Goal: Find contact information: Find contact information

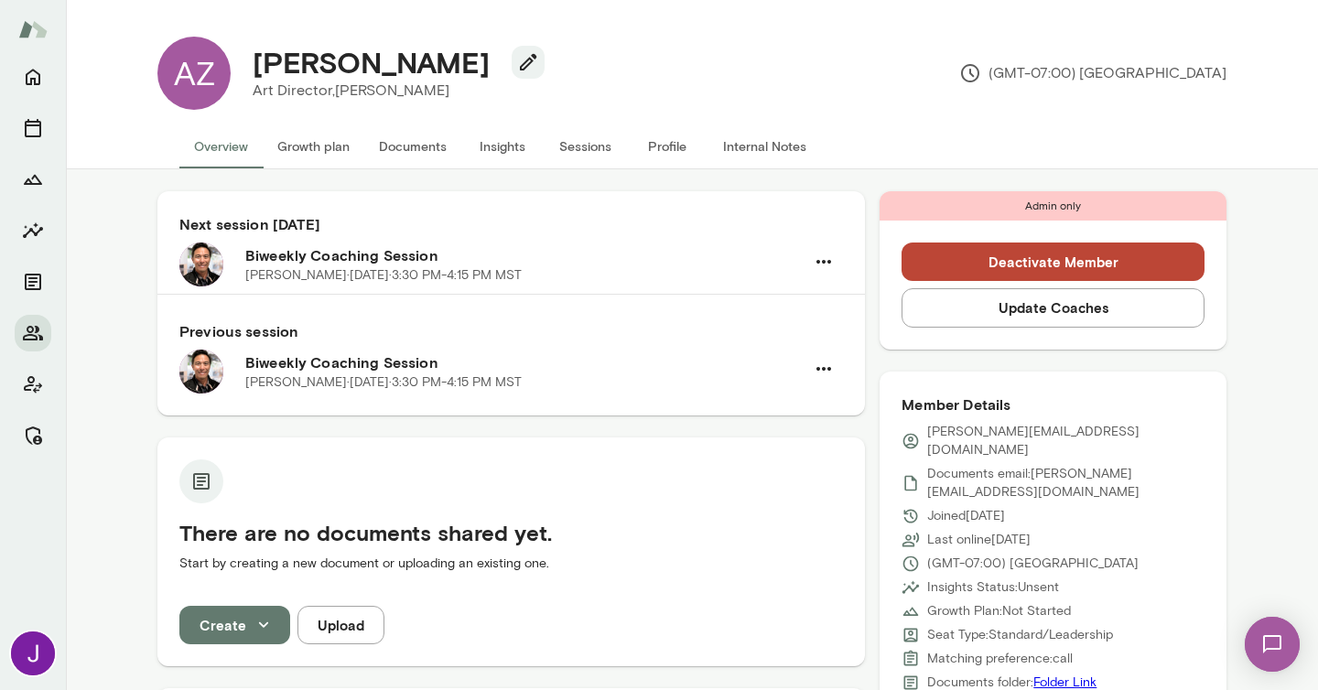
click at [370, 66] on h4 "Aasim Zubair" at bounding box center [371, 62] width 237 height 35
copy div "Aasim Zubair"
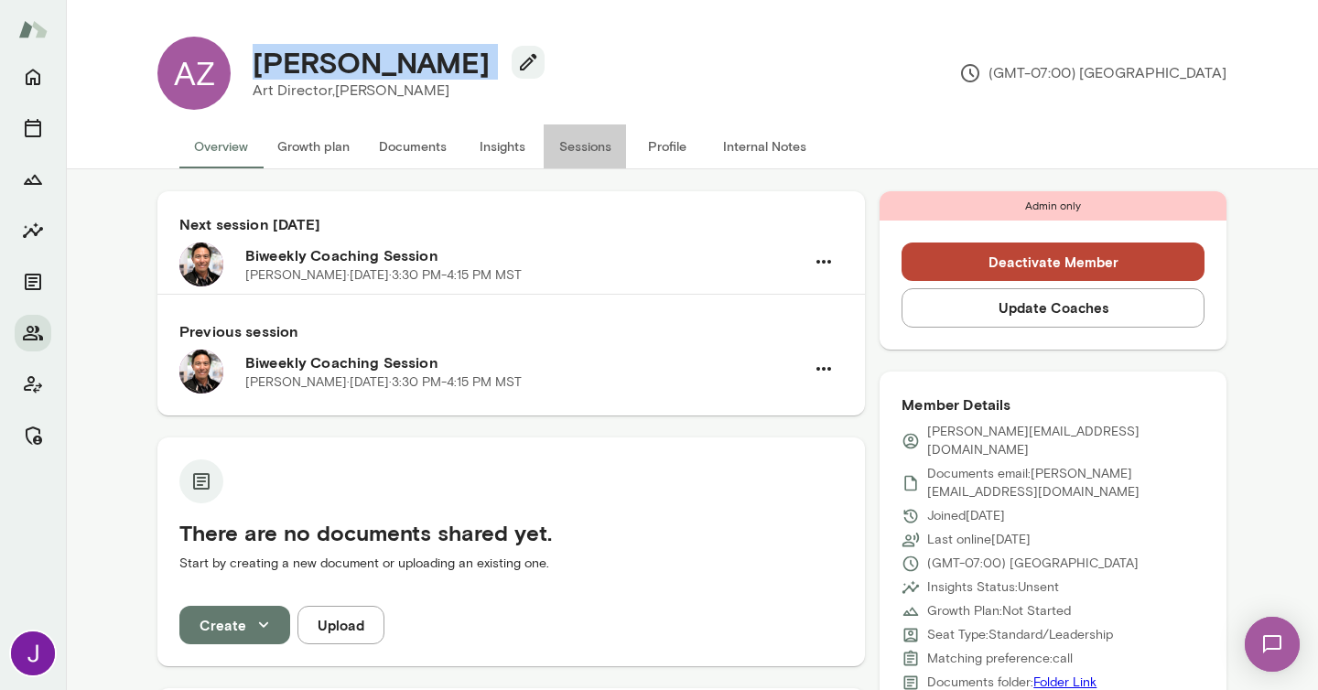
click at [589, 143] on button "Sessions" at bounding box center [585, 146] width 82 height 44
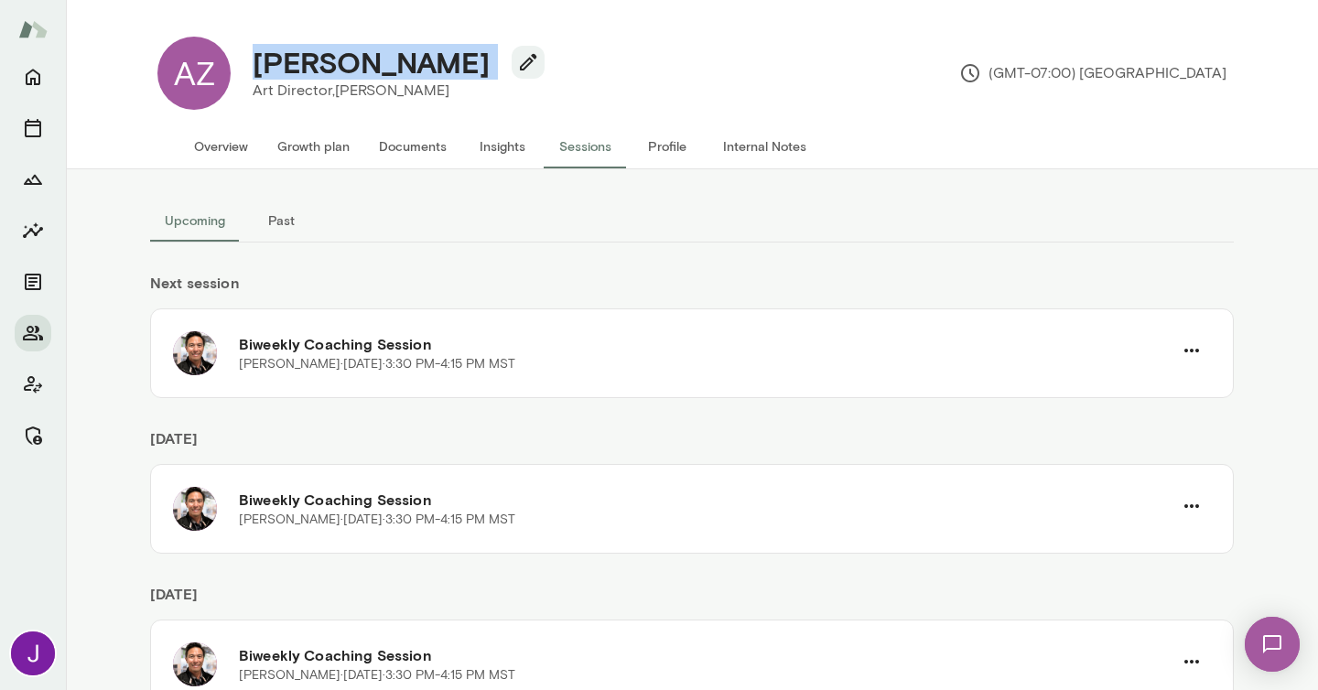
scroll to position [70, 0]
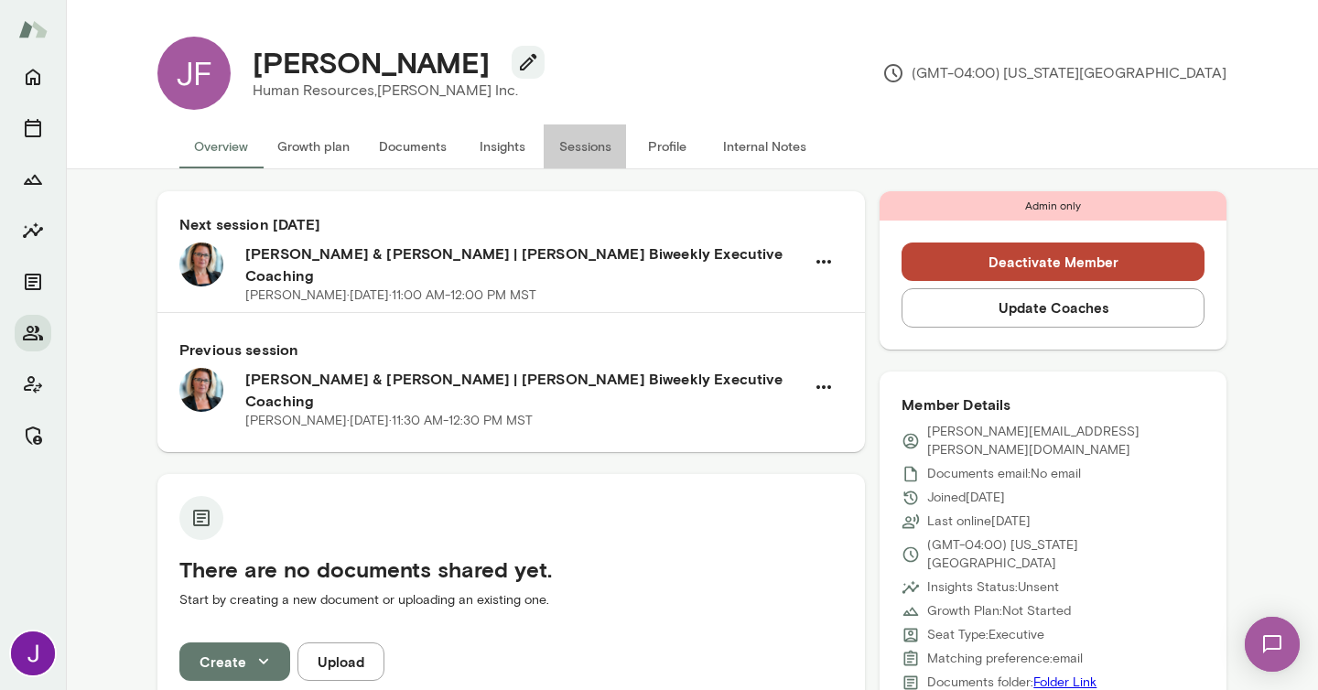
click at [596, 146] on button "Sessions" at bounding box center [585, 146] width 82 height 44
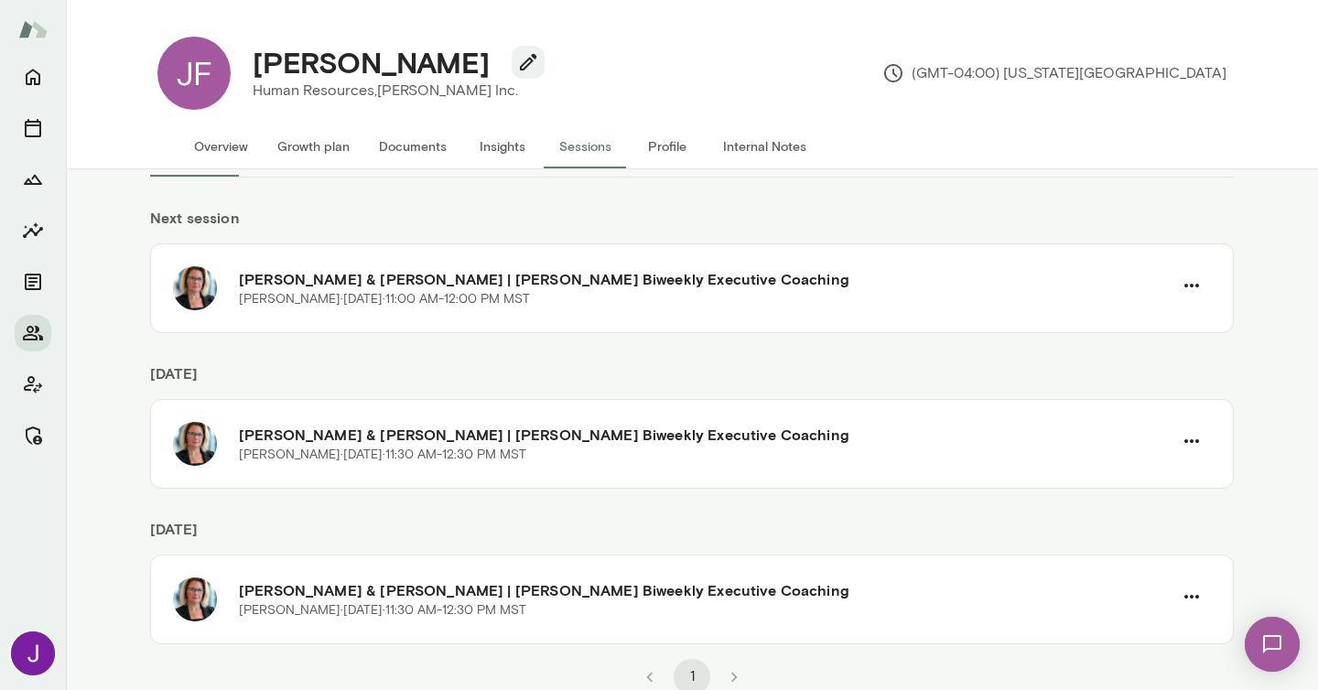
scroll to position [70, 0]
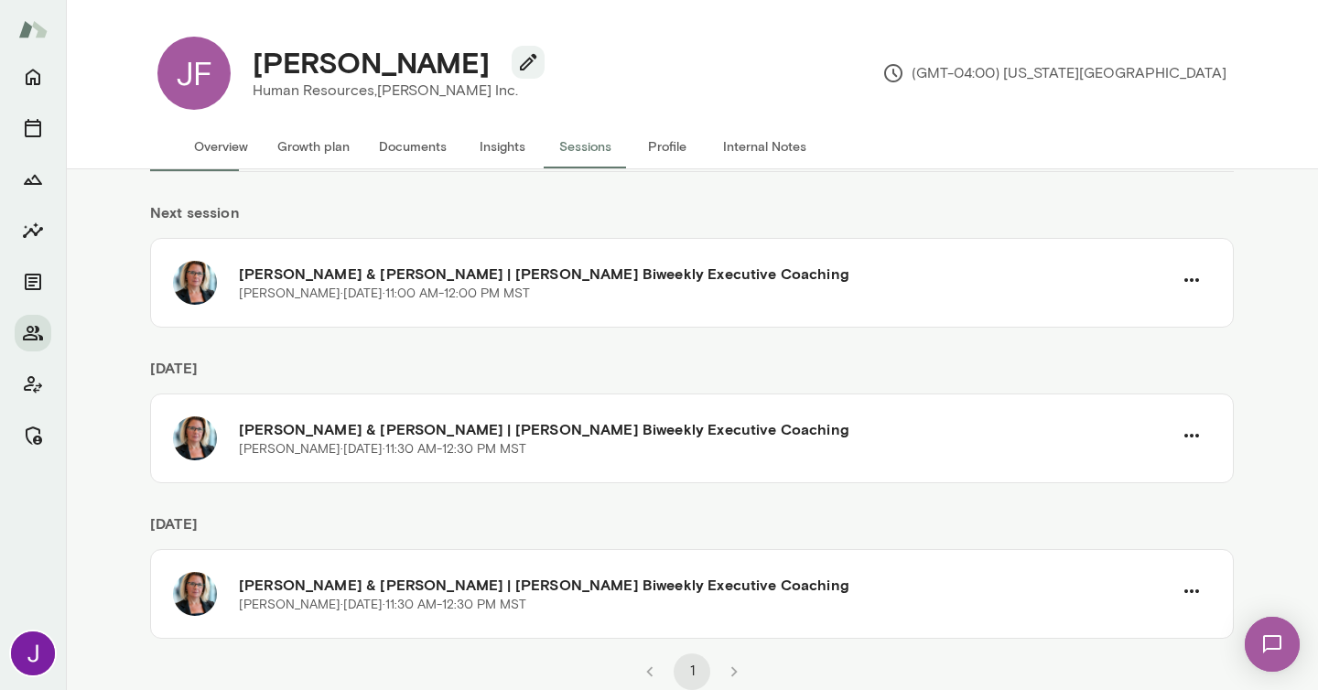
click at [407, 91] on p "Human Resources, Cox Inc." at bounding box center [391, 91] width 277 height 22
click at [419, 66] on h4 "Jennifer Ferrara" at bounding box center [371, 62] width 237 height 35
copy div "Jennifer Ferrara"
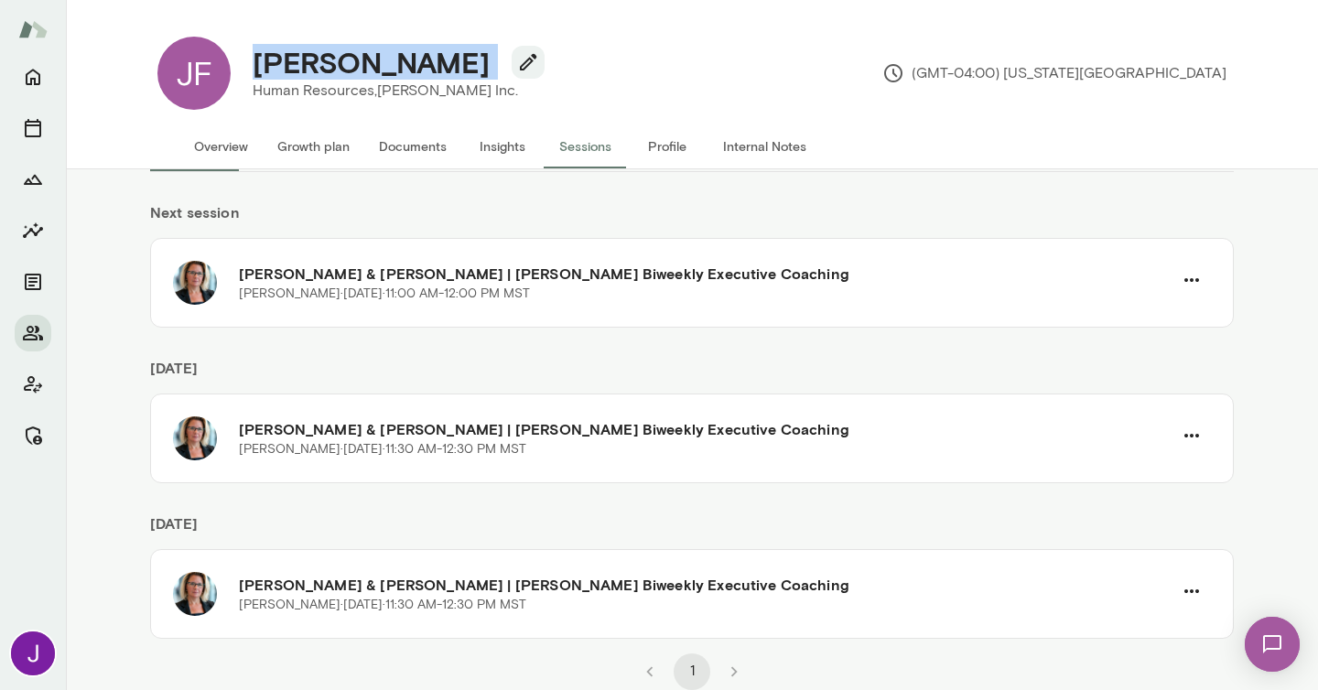
click at [218, 155] on button "Overview" at bounding box center [220, 146] width 83 height 44
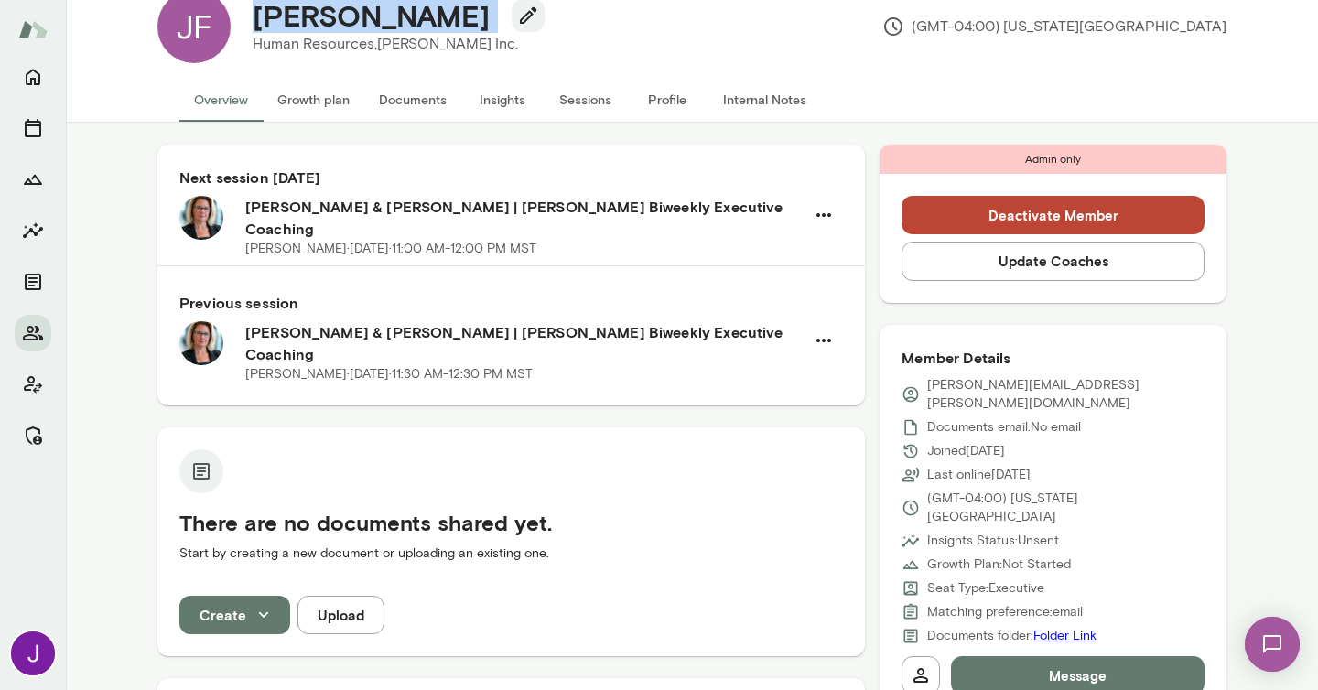
scroll to position [52, 0]
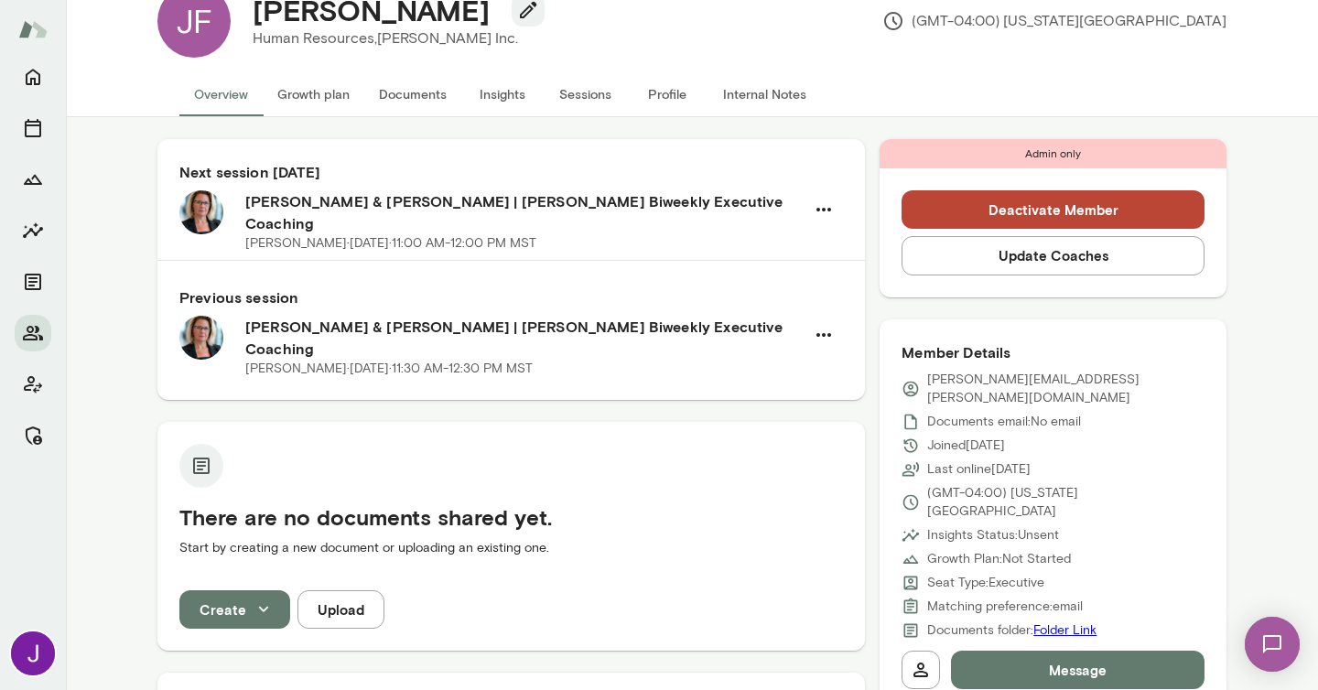
click at [953, 382] on p "jennifer.ferrara@coxinc.com" at bounding box center [1065, 389] width 277 height 37
copy div "jennifer.ferrara@coxinc.com"
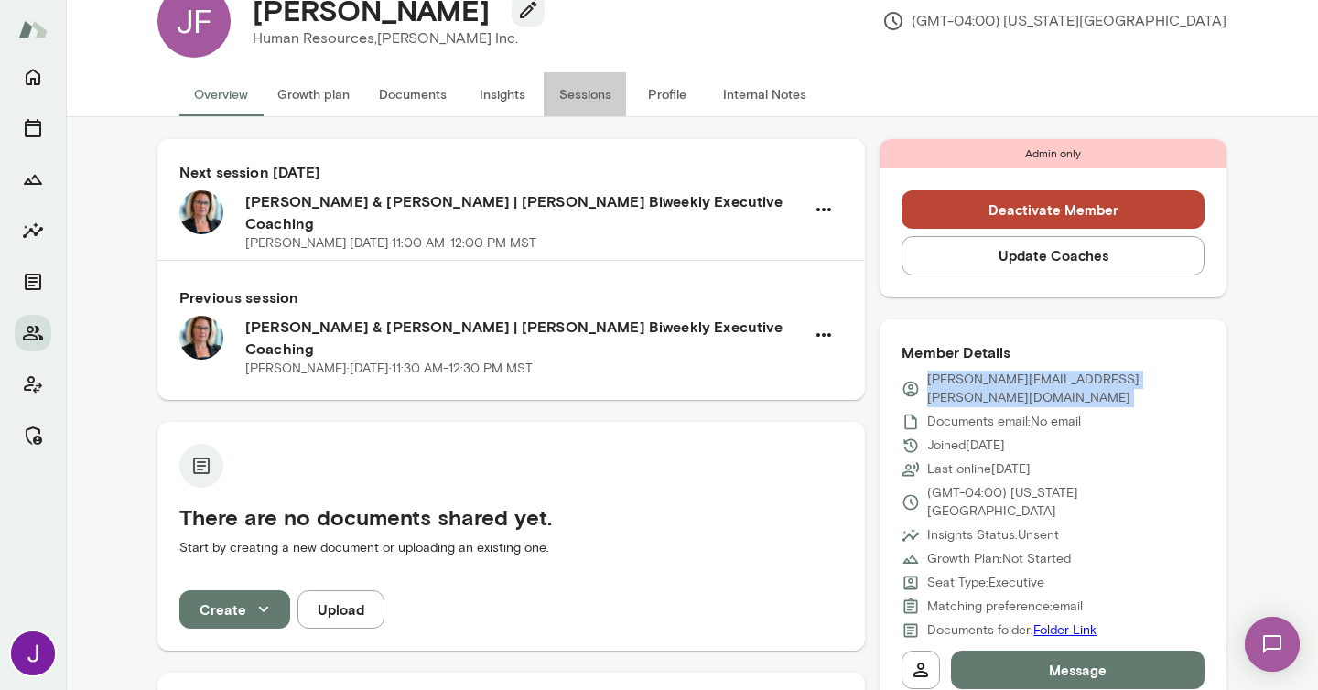
click at [583, 103] on button "Sessions" at bounding box center [585, 94] width 82 height 44
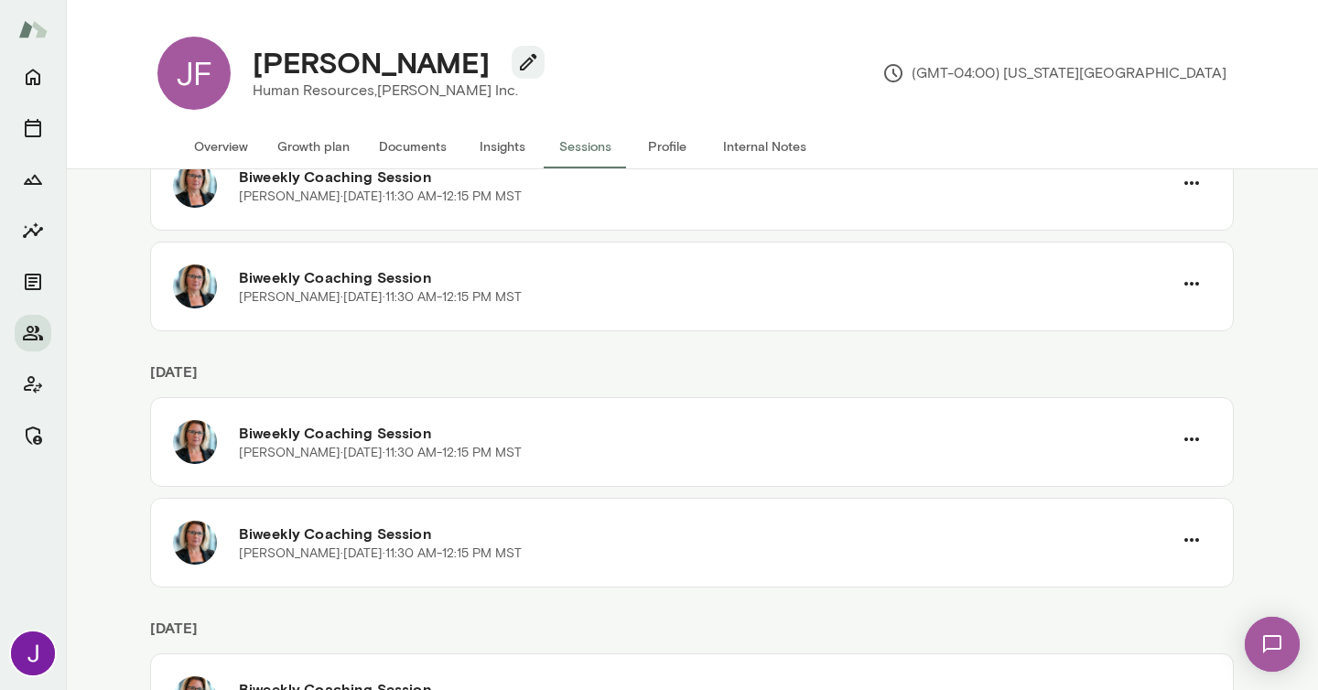
scroll to position [1185, 0]
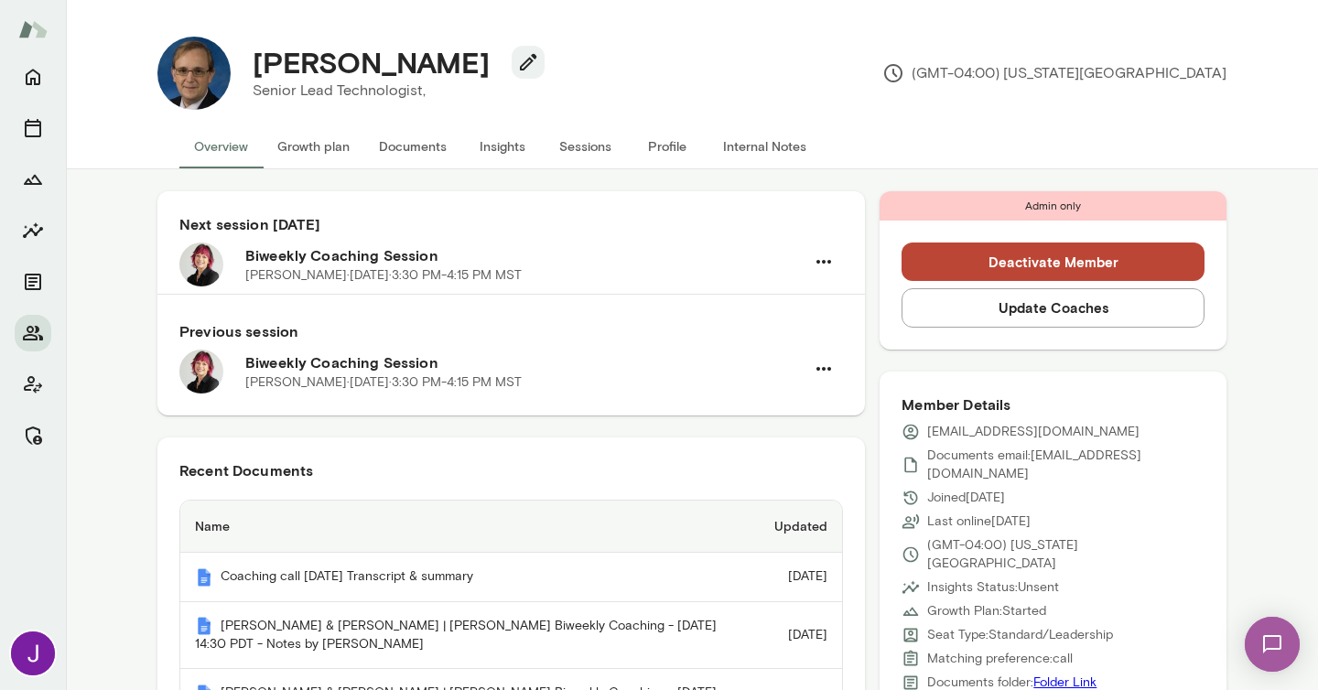
click at [590, 143] on button "Sessions" at bounding box center [585, 146] width 82 height 44
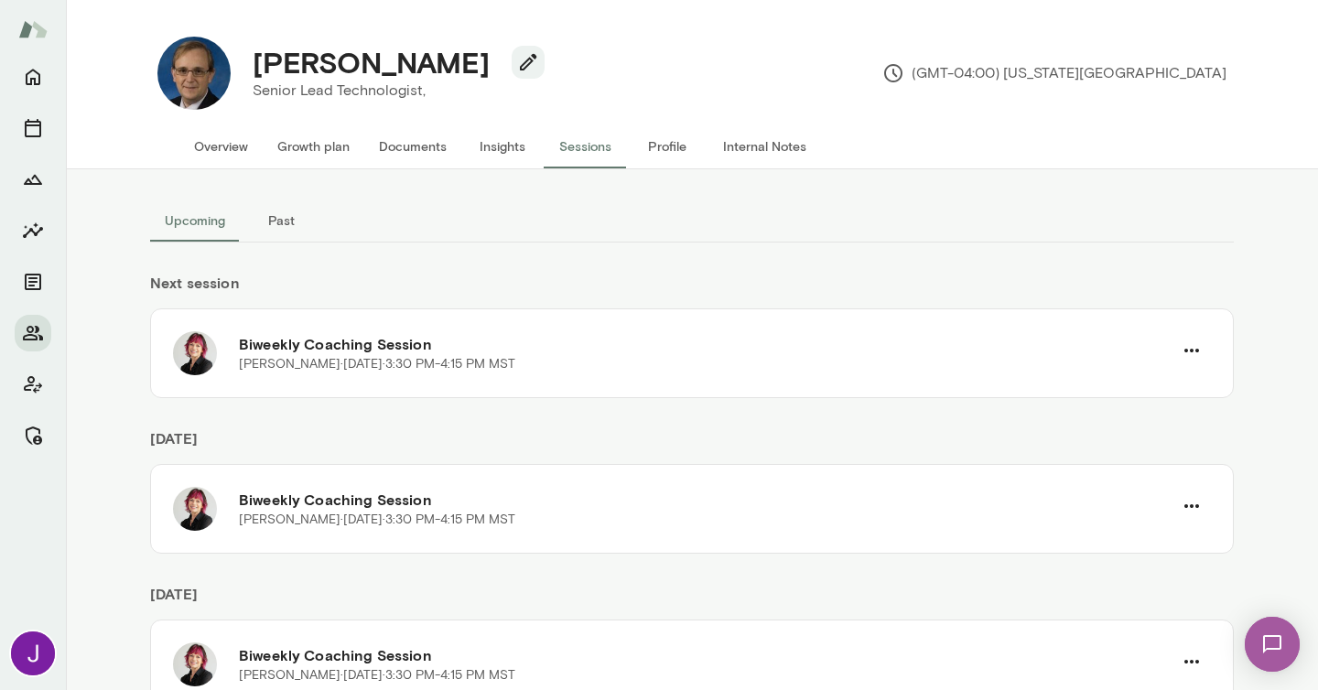
scroll to position [171, 0]
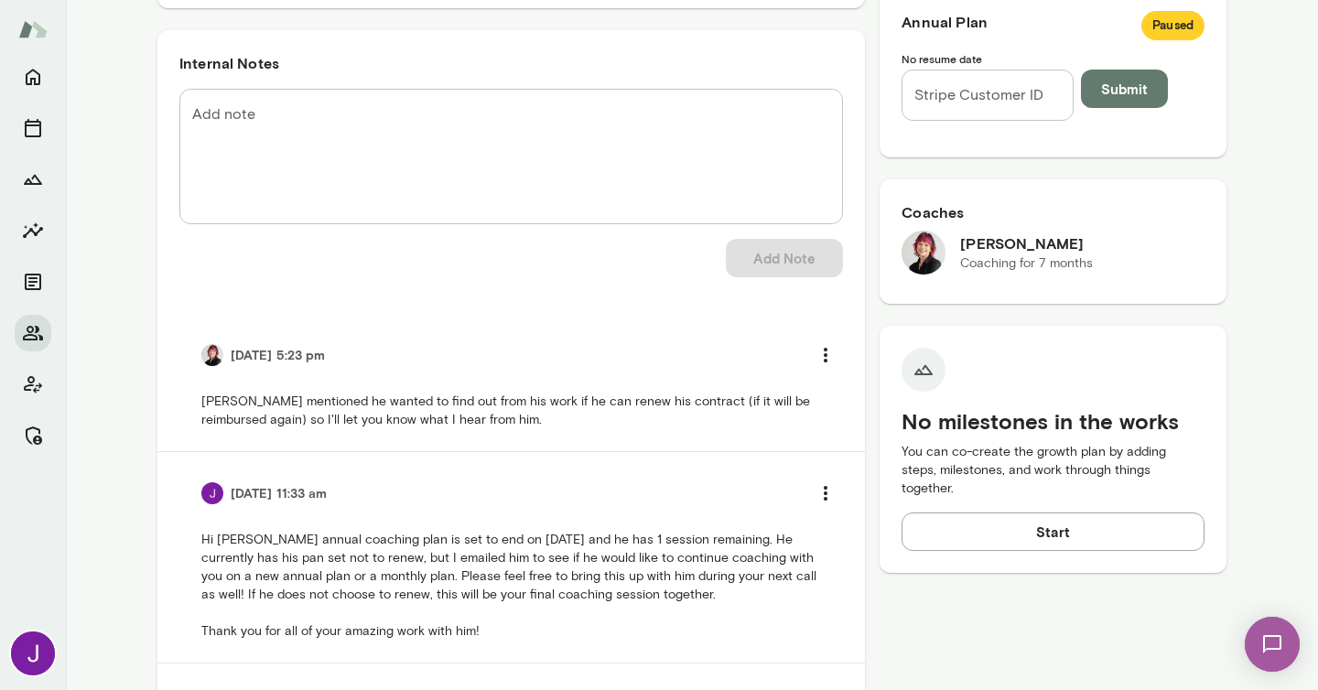
scroll to position [796, 0]
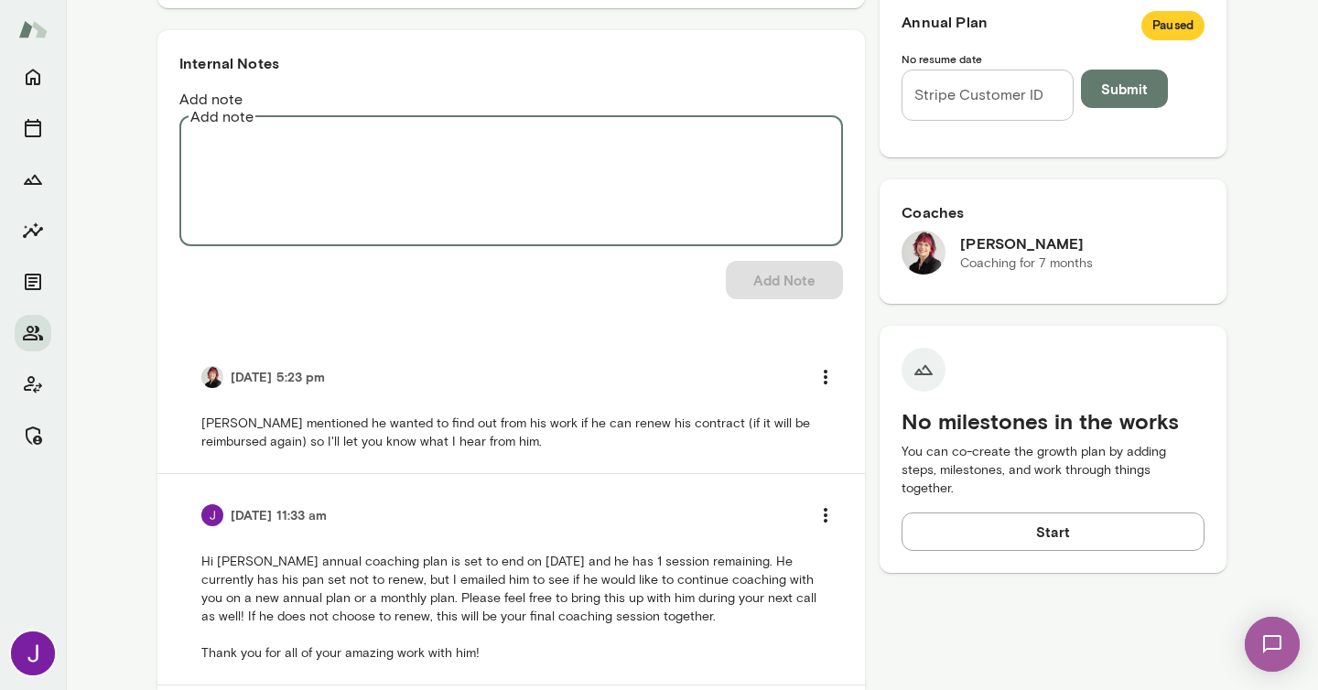
click at [507, 169] on textarea "Add note" at bounding box center [511, 177] width 638 height 105
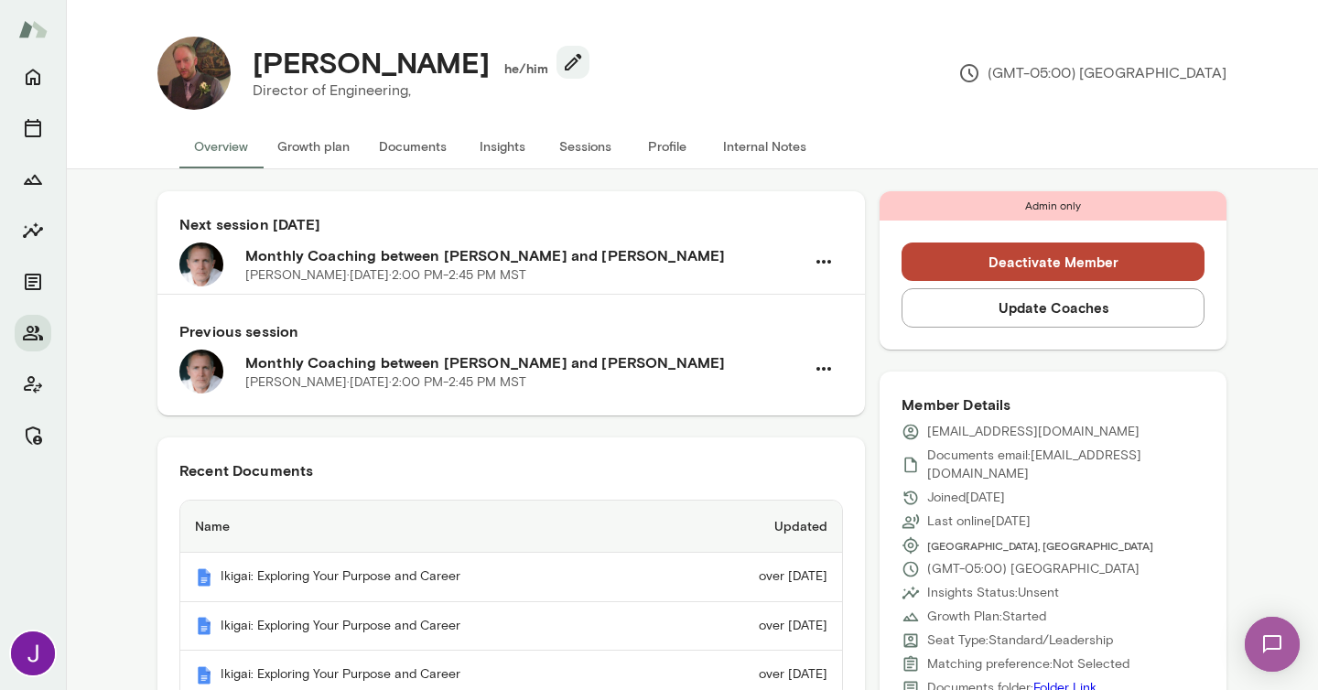
click at [551, 138] on button "Sessions" at bounding box center [585, 146] width 82 height 44
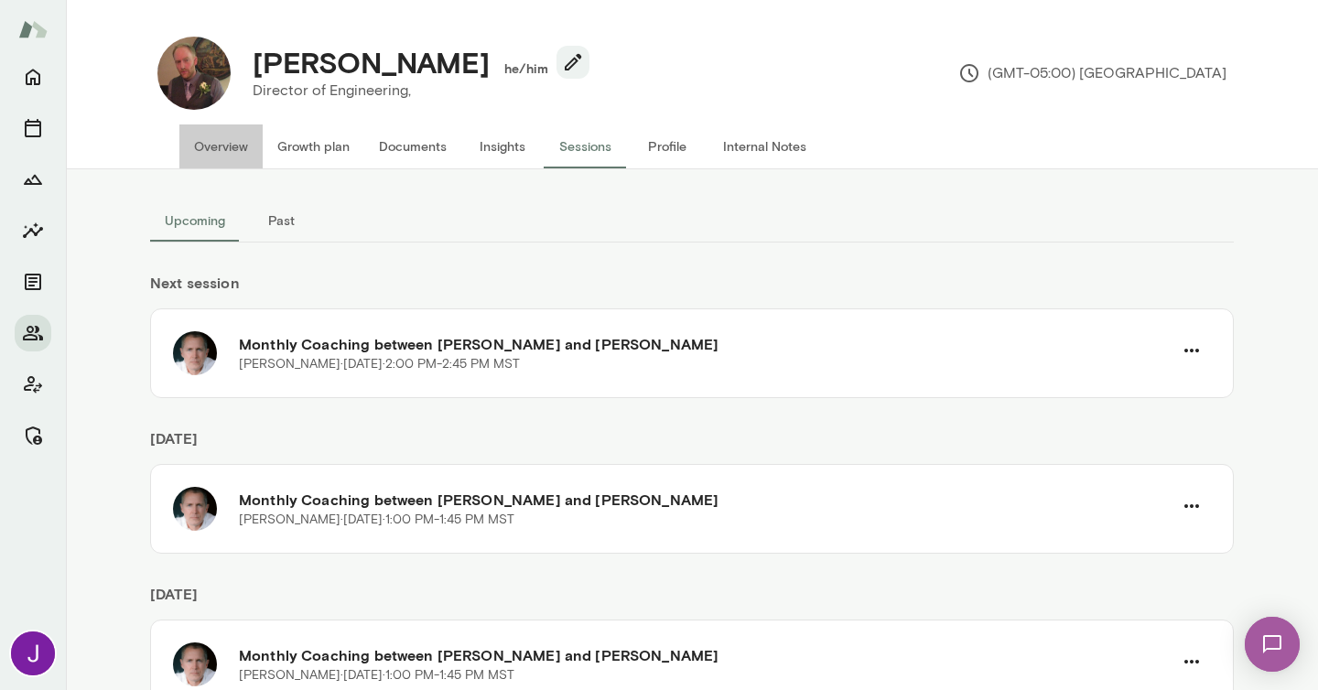
click at [203, 143] on button "Overview" at bounding box center [220, 146] width 83 height 44
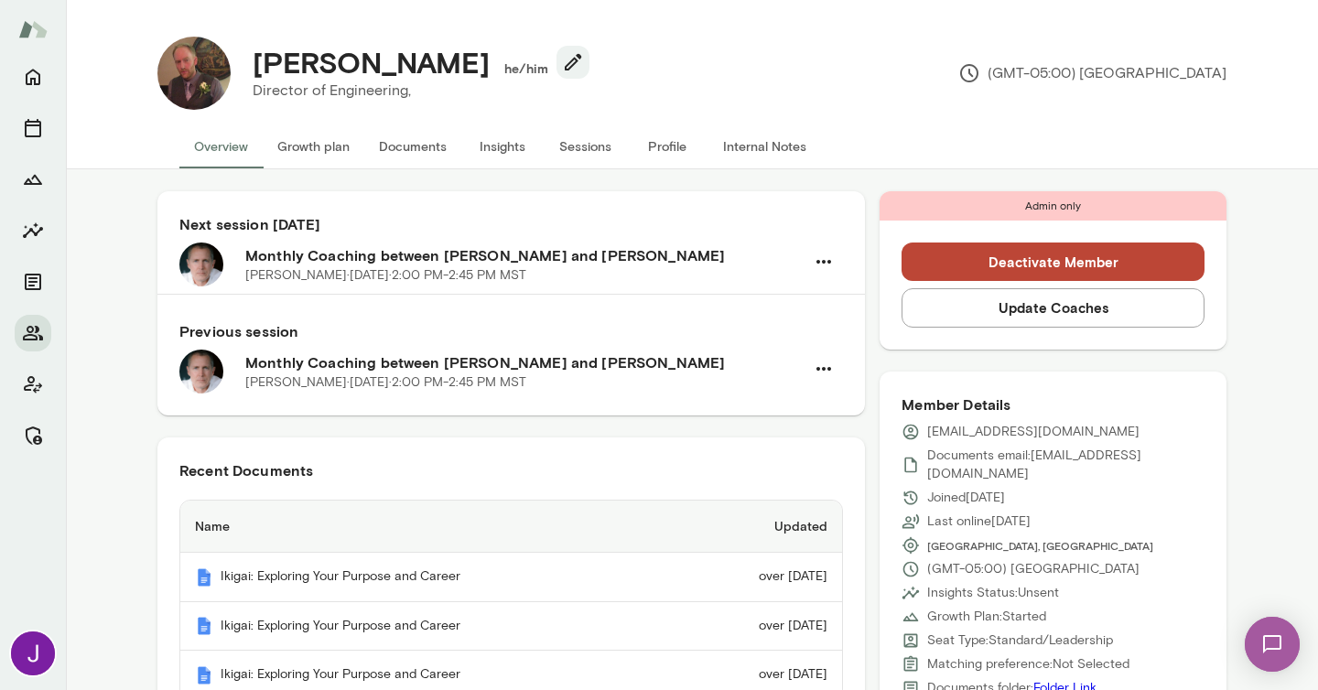
click at [1013, 428] on p "bstanley@gmail.com" at bounding box center [1033, 432] width 212 height 18
copy div "bstanley@gmail.com"
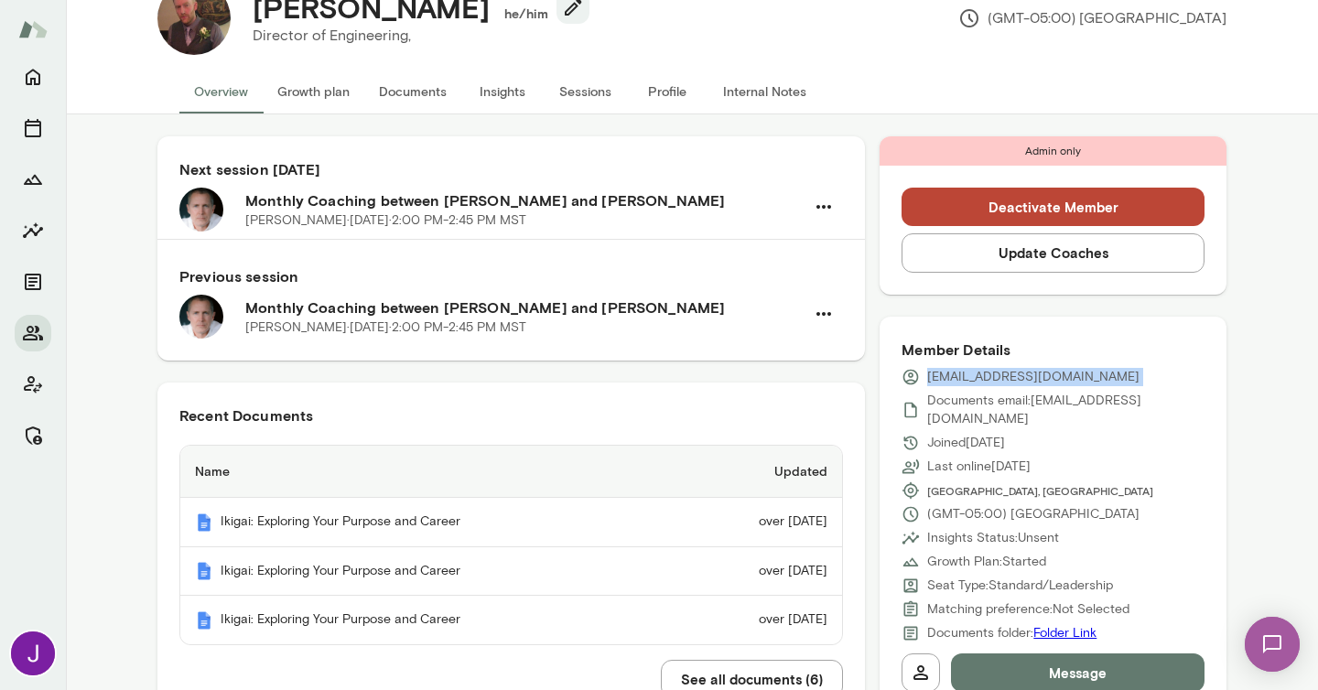
scroll to position [51, 0]
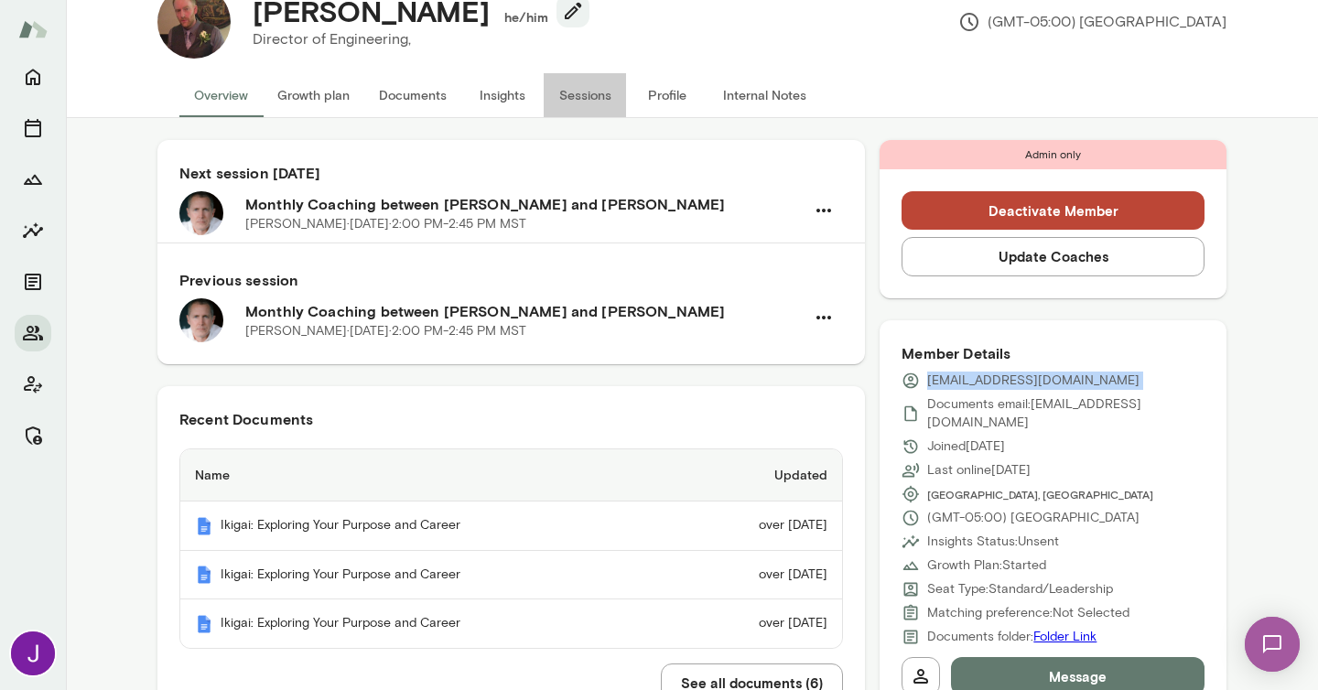
click at [609, 95] on button "Sessions" at bounding box center [585, 95] width 82 height 44
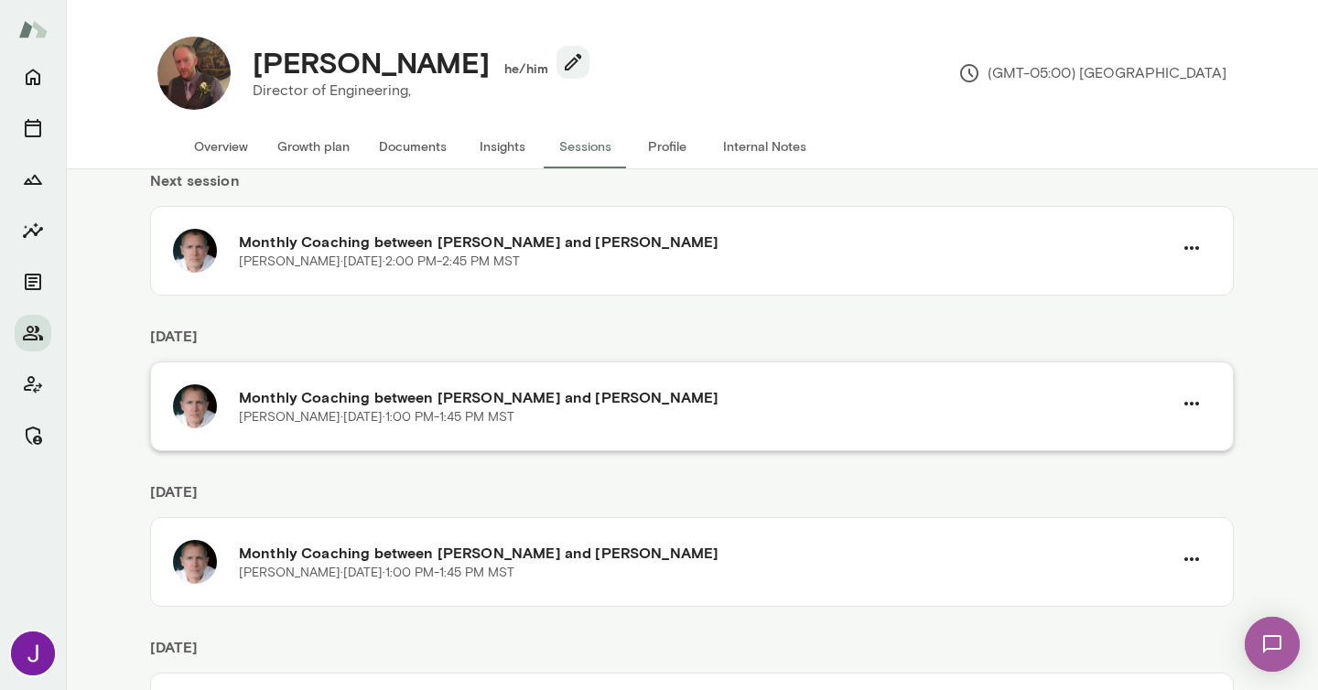
scroll to position [226, 0]
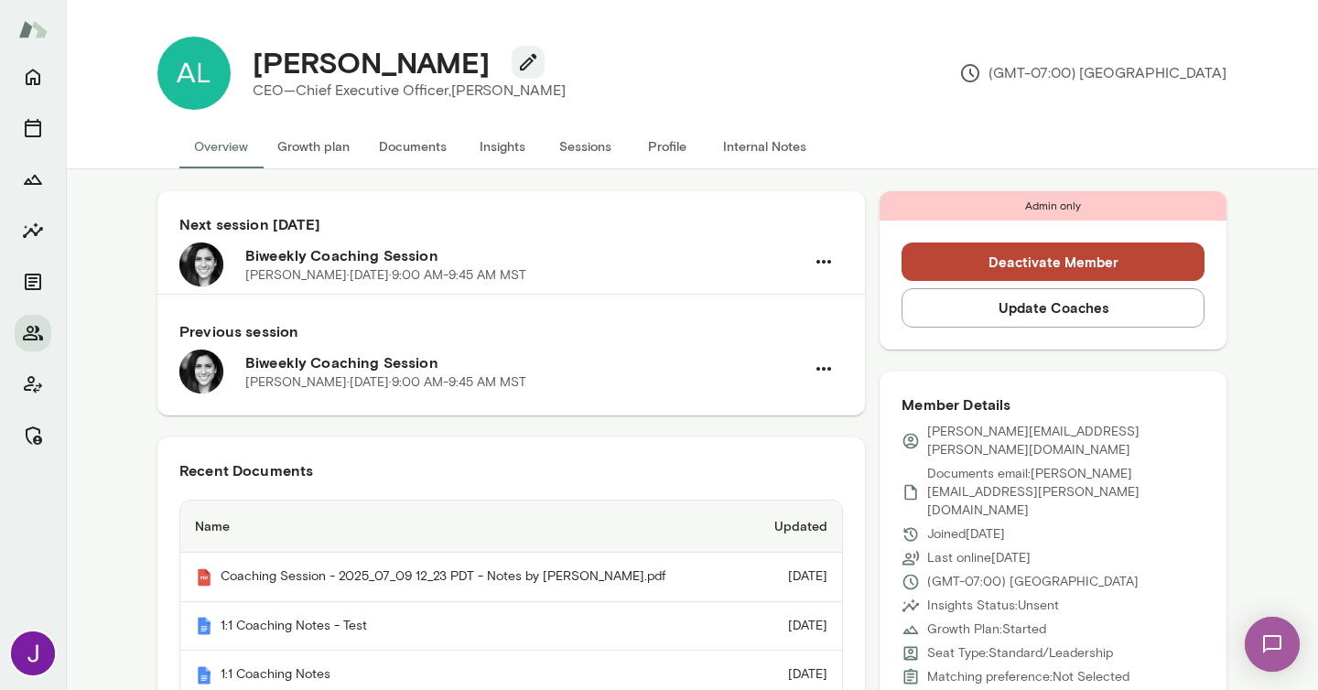
scroll to position [2, 0]
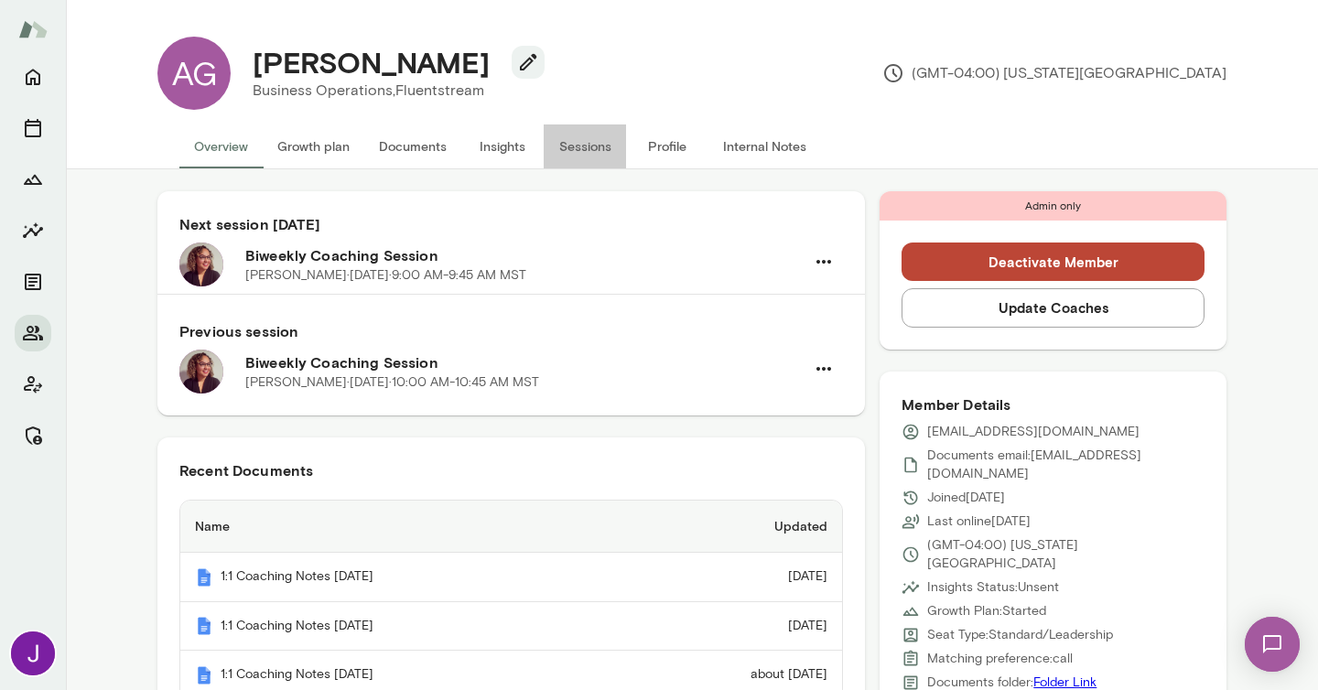
click at [580, 155] on button "Sessions" at bounding box center [585, 146] width 82 height 44
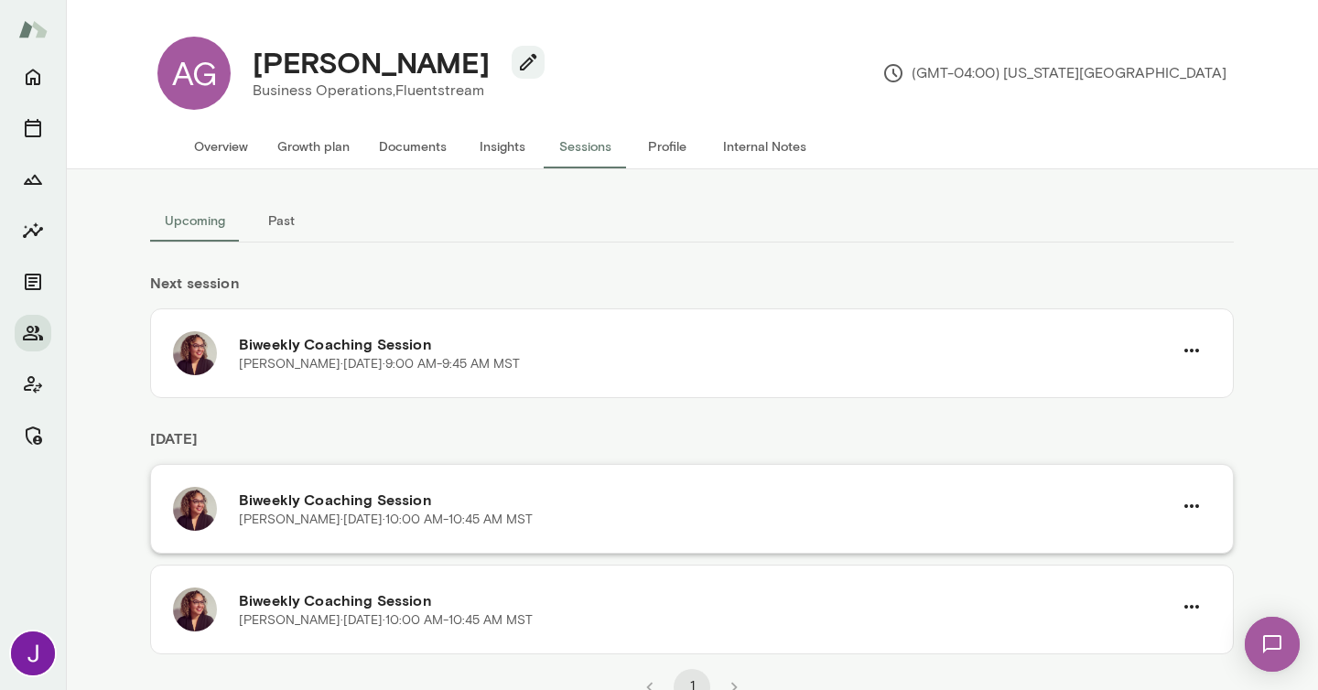
scroll to position [16, 0]
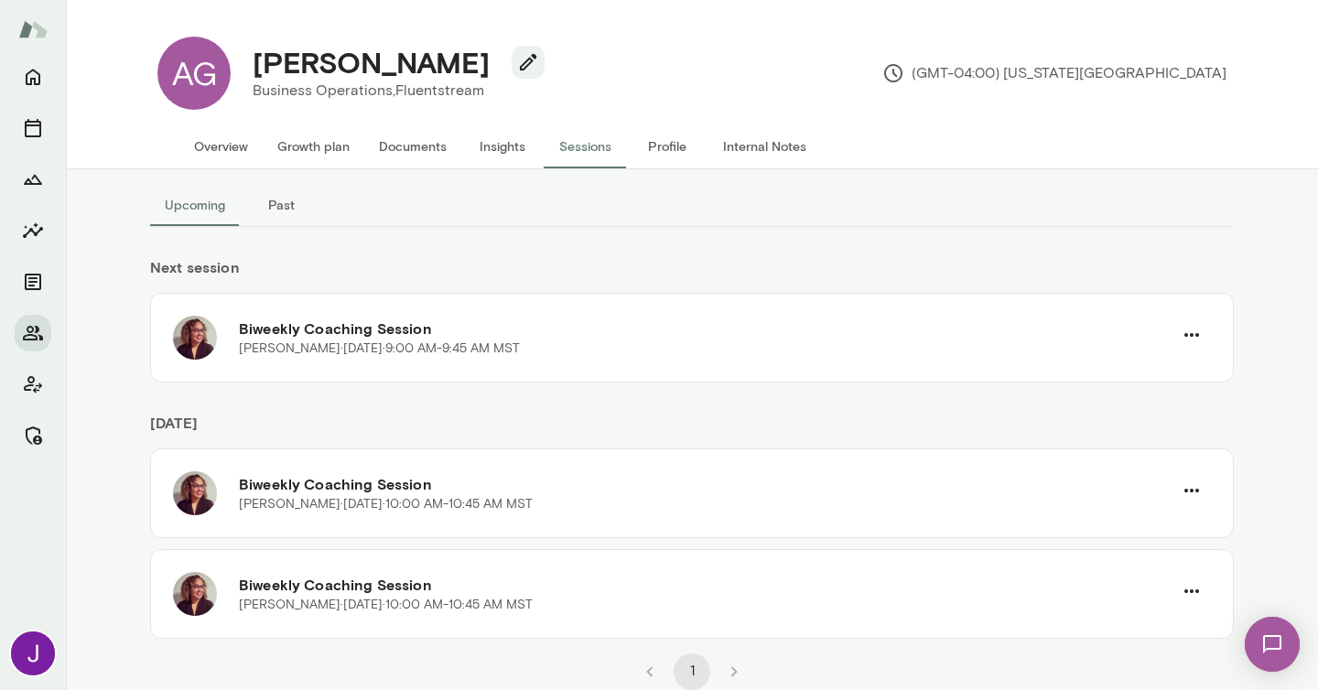
click at [370, 50] on h4 "Allison Green" at bounding box center [371, 62] width 237 height 35
copy div "Allison Green"
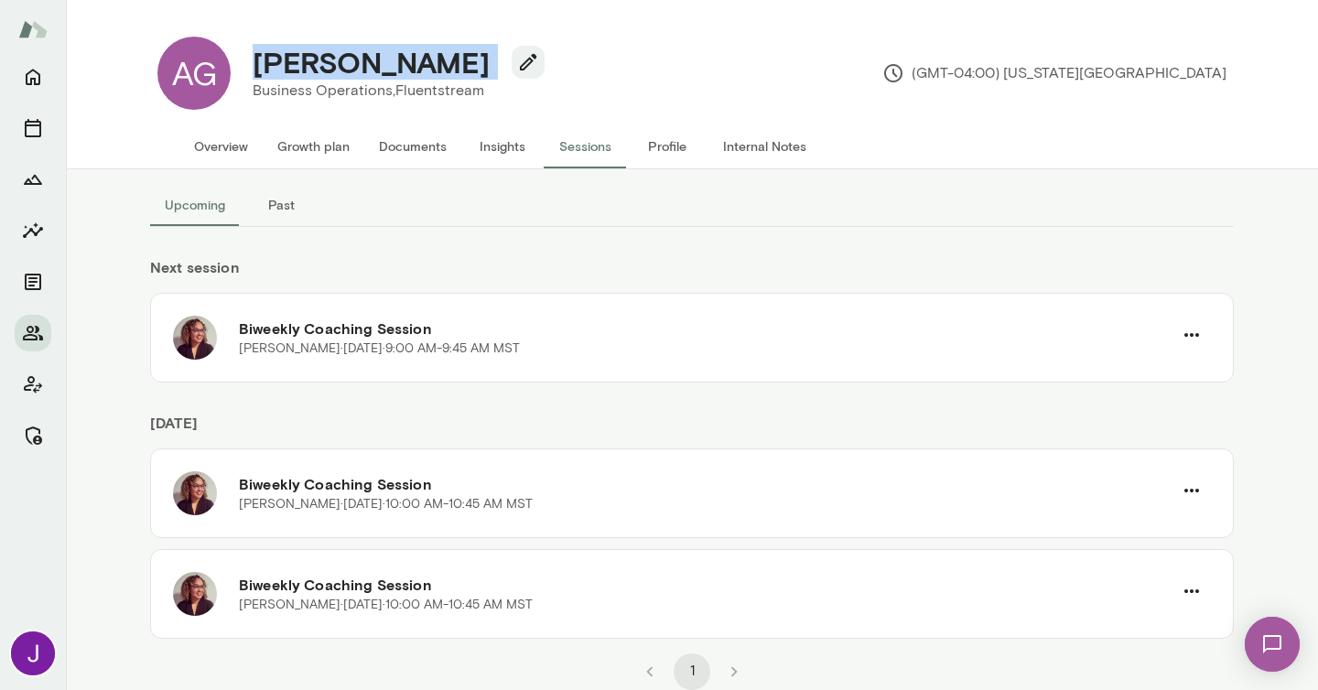
click at [226, 146] on button "Overview" at bounding box center [220, 146] width 83 height 44
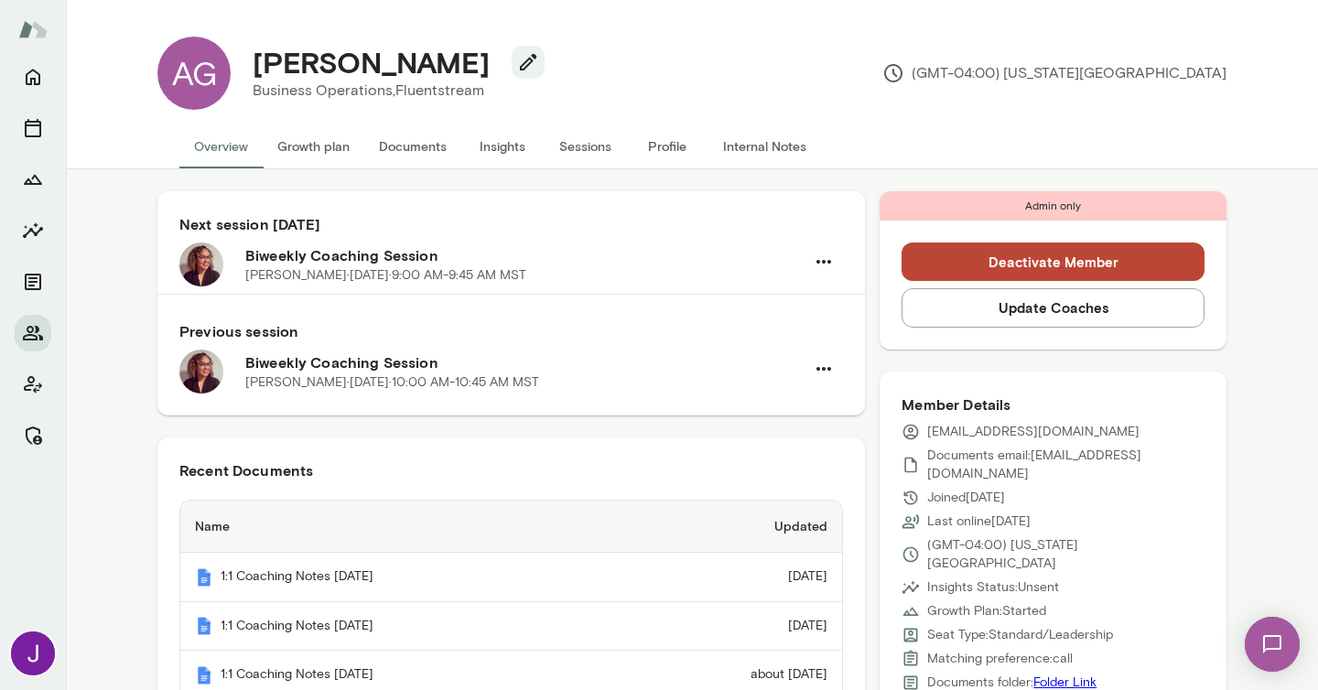
click at [998, 435] on p "agreen@fluentstream.com" at bounding box center [1033, 432] width 212 height 18
copy div "agreen@fluentstream.com"
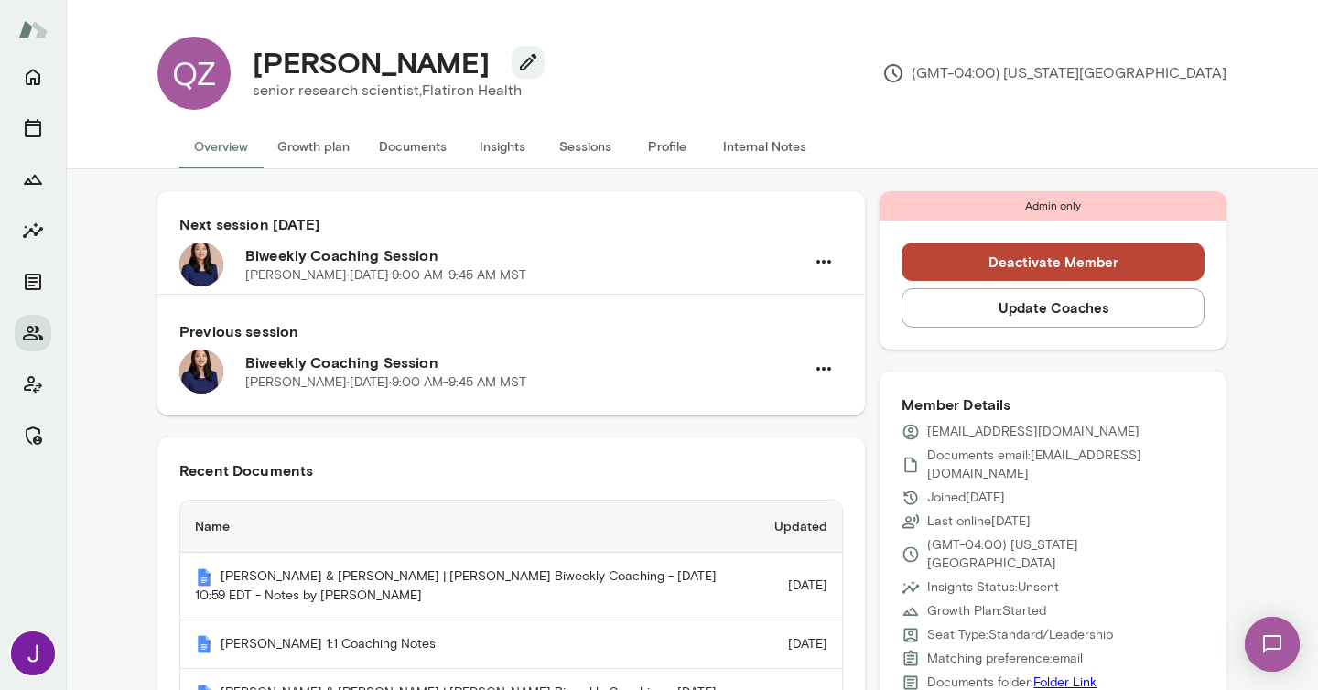
click at [570, 147] on button "Sessions" at bounding box center [585, 146] width 82 height 44
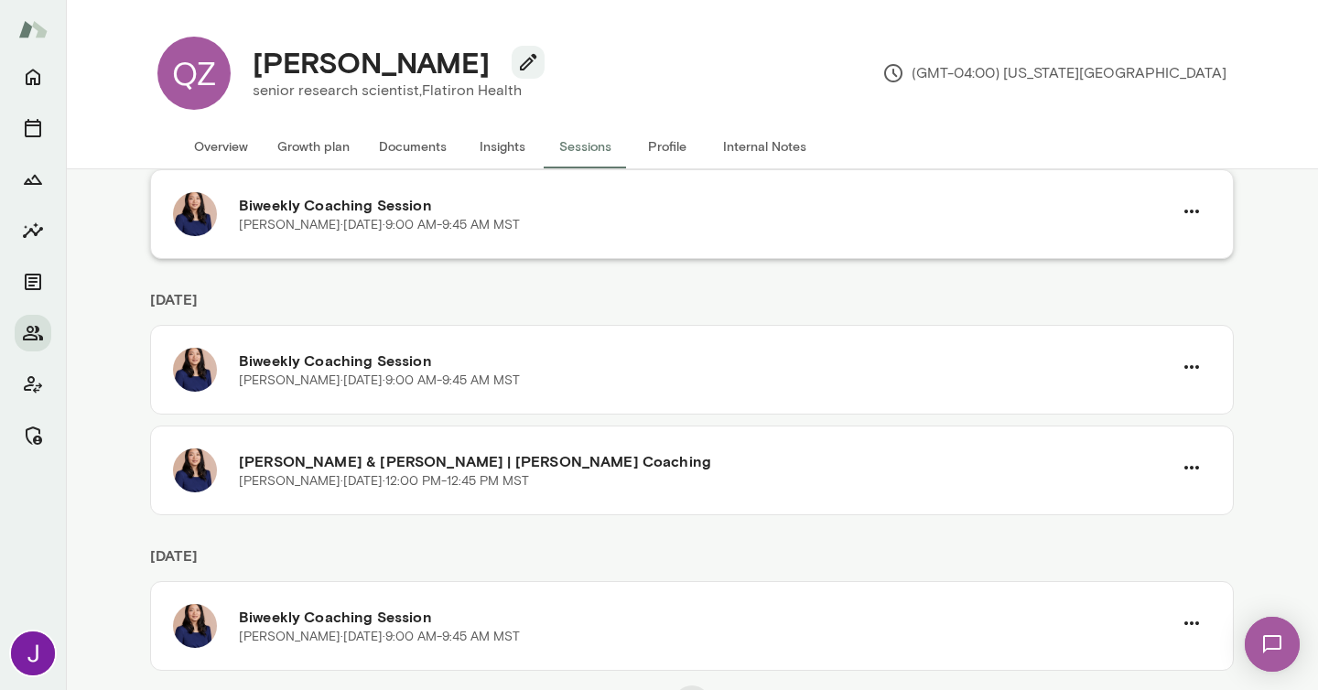
scroll to position [171, 0]
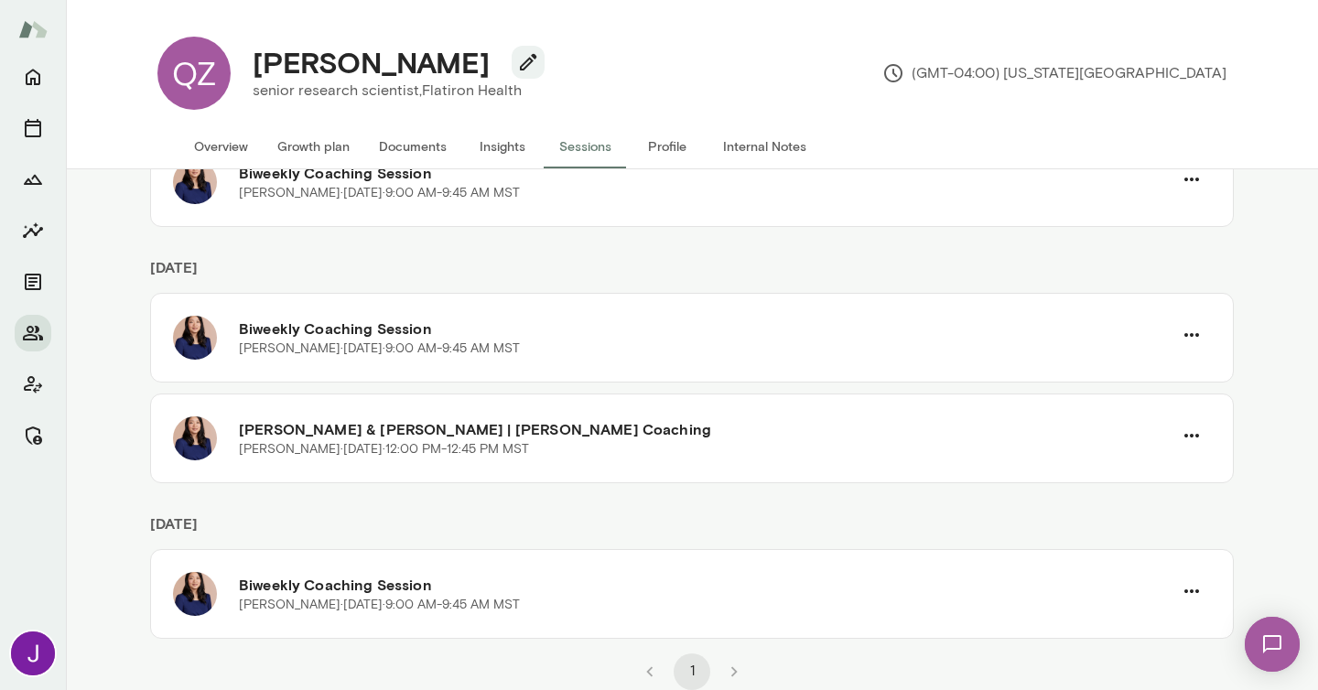
click at [392, 54] on h4 "Qianyi Zhang" at bounding box center [371, 62] width 237 height 35
copy div "Qianyi Zhang"
click at [216, 159] on button "Overview" at bounding box center [220, 146] width 83 height 44
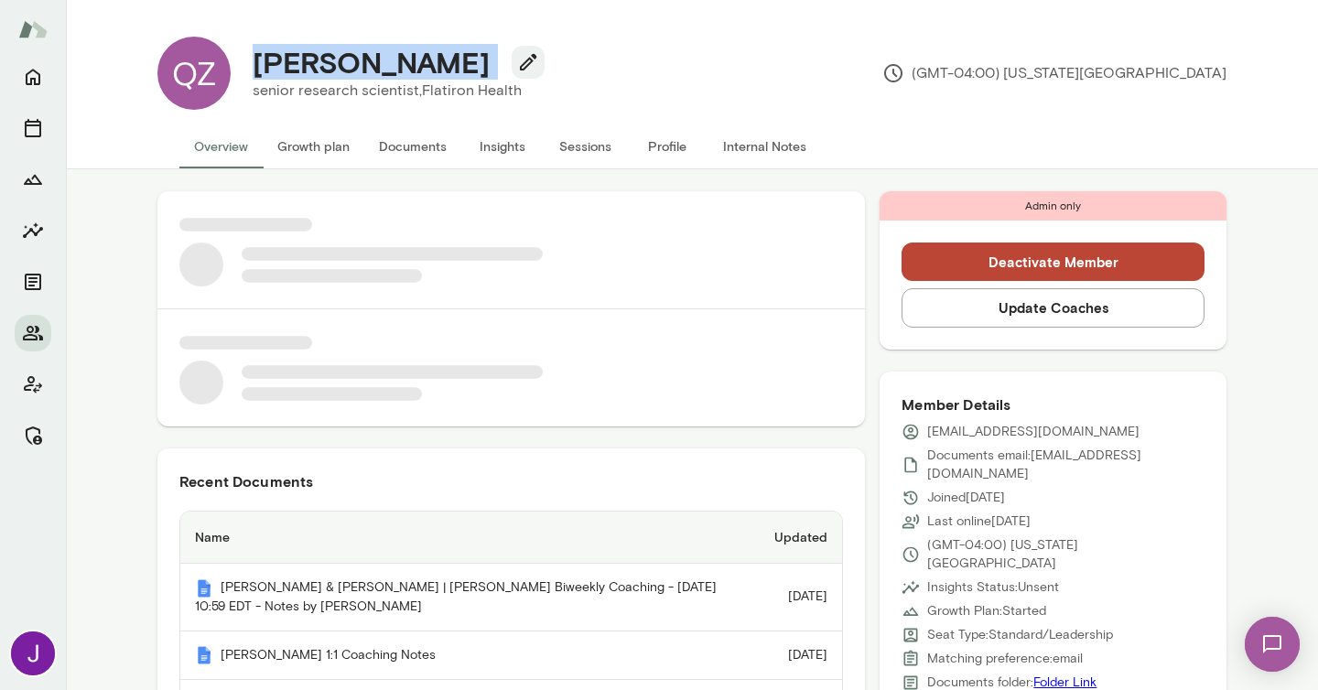
click at [1011, 432] on p "qianyi.zhang@flatiron.com" at bounding box center [1033, 432] width 212 height 18
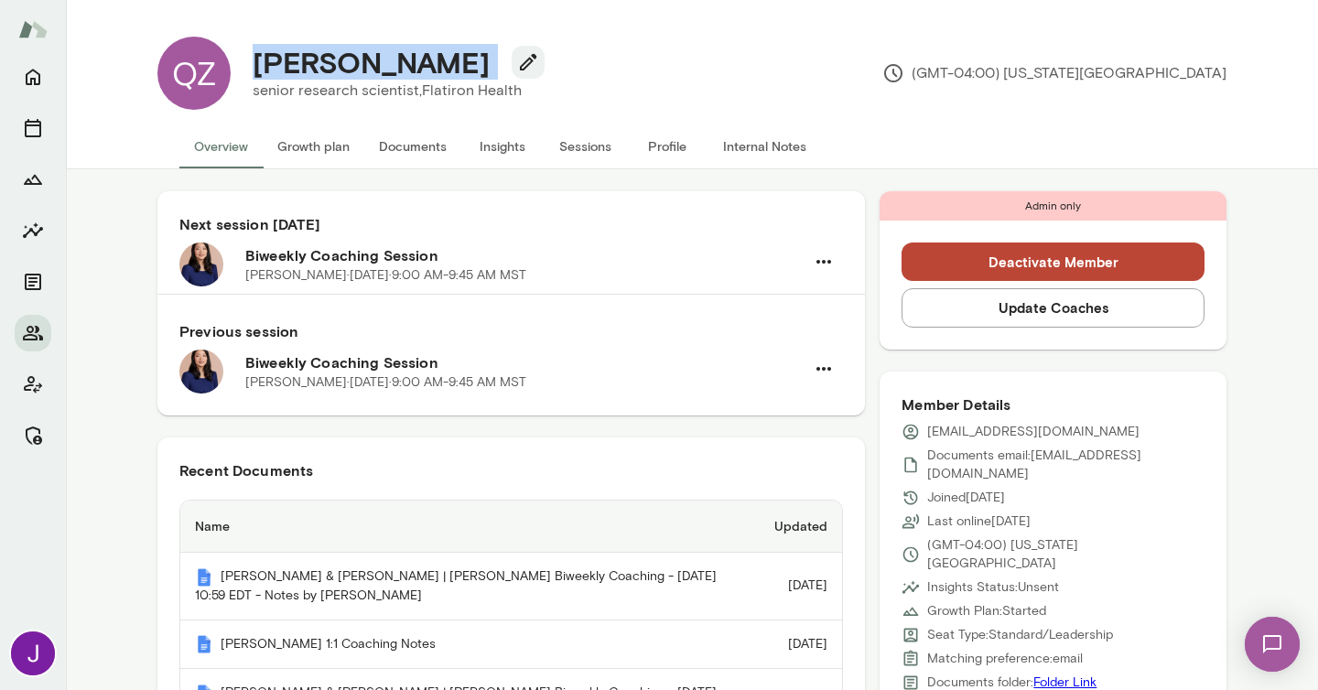
click at [1011, 432] on p "qianyi.zhang@flatiron.com" at bounding box center [1033, 432] width 212 height 18
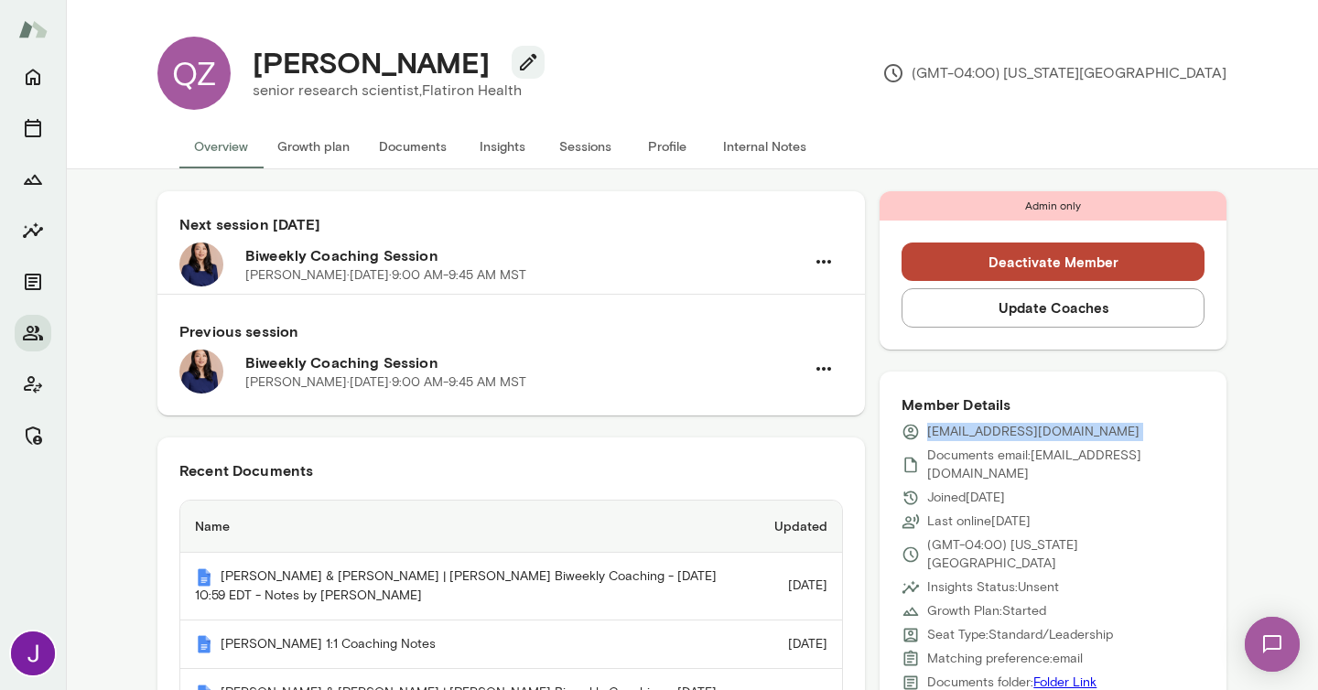
click at [1011, 432] on p "qianyi.zhang@flatiron.com" at bounding box center [1033, 432] width 212 height 18
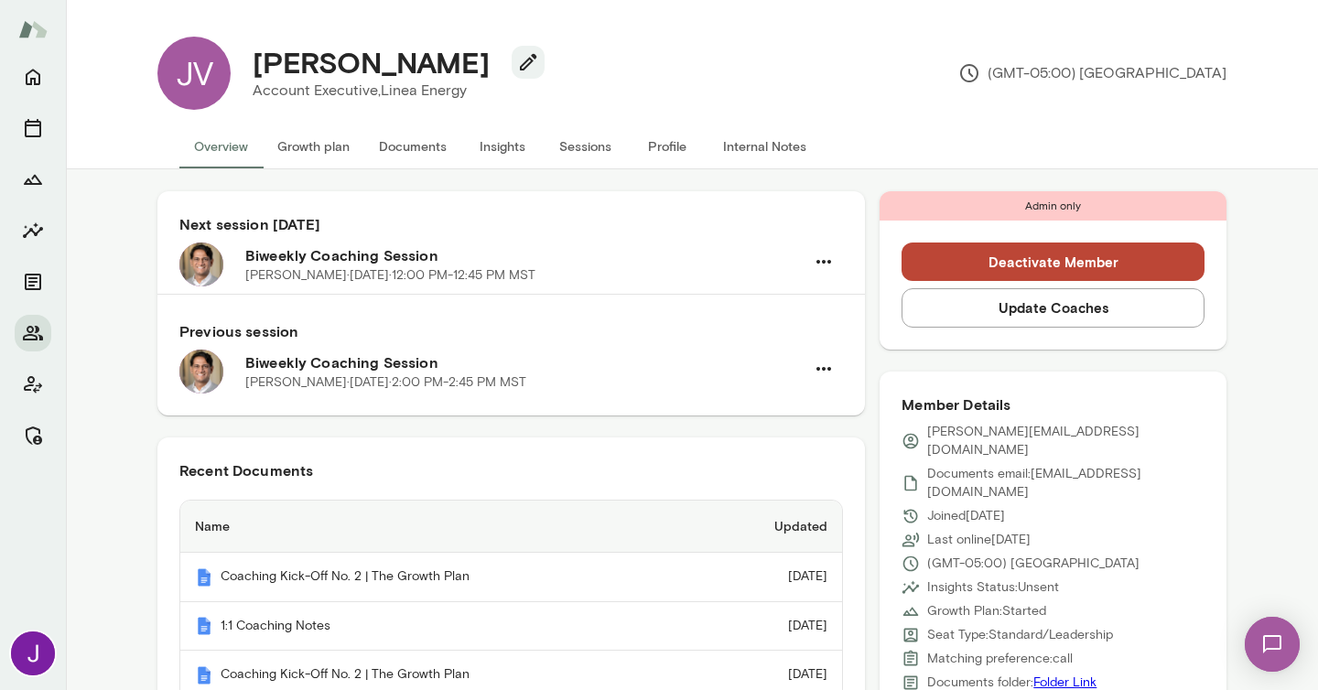
click at [579, 146] on button "Sessions" at bounding box center [585, 146] width 82 height 44
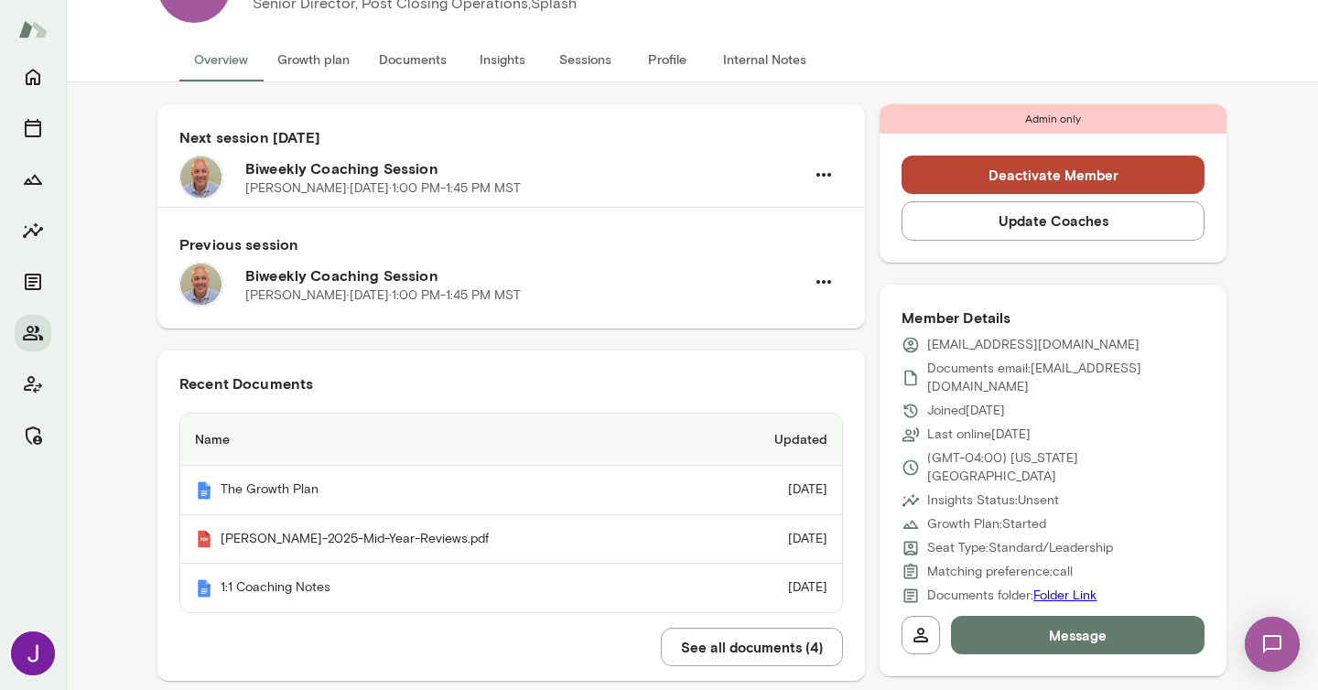
scroll to position [88, 0]
click at [570, 57] on button "Sessions" at bounding box center [585, 59] width 82 height 44
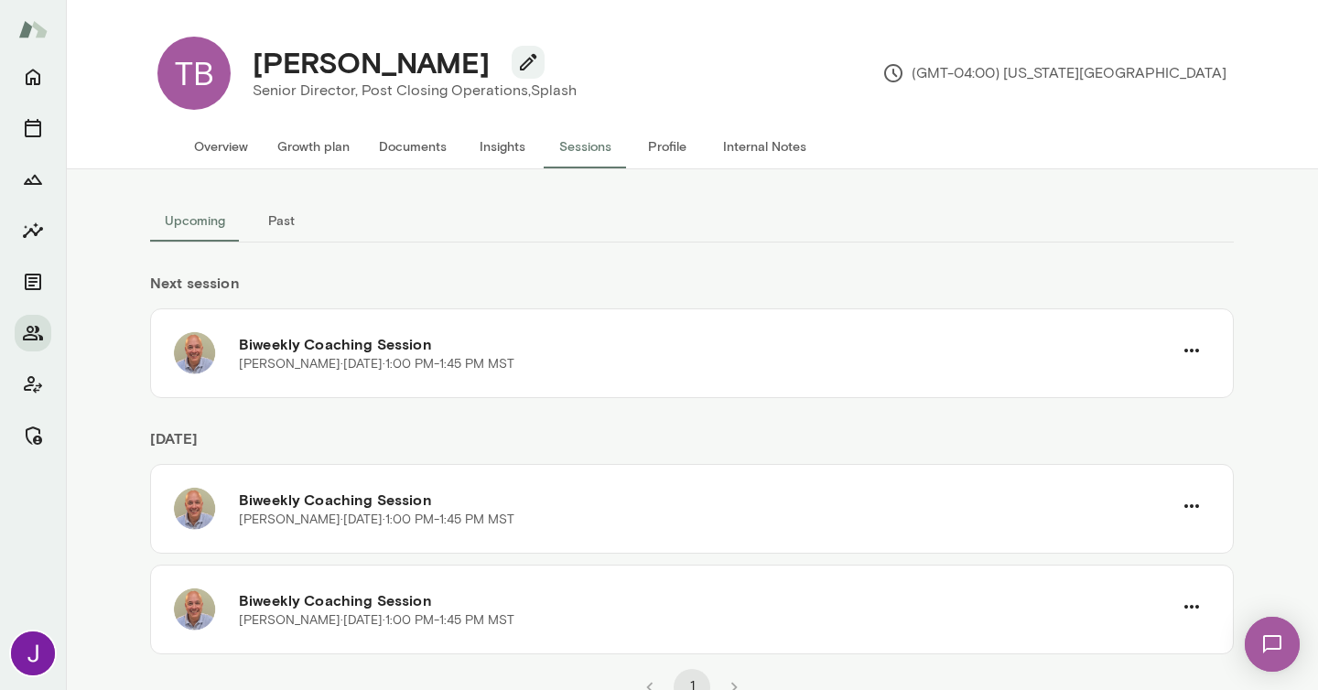
scroll to position [16, 0]
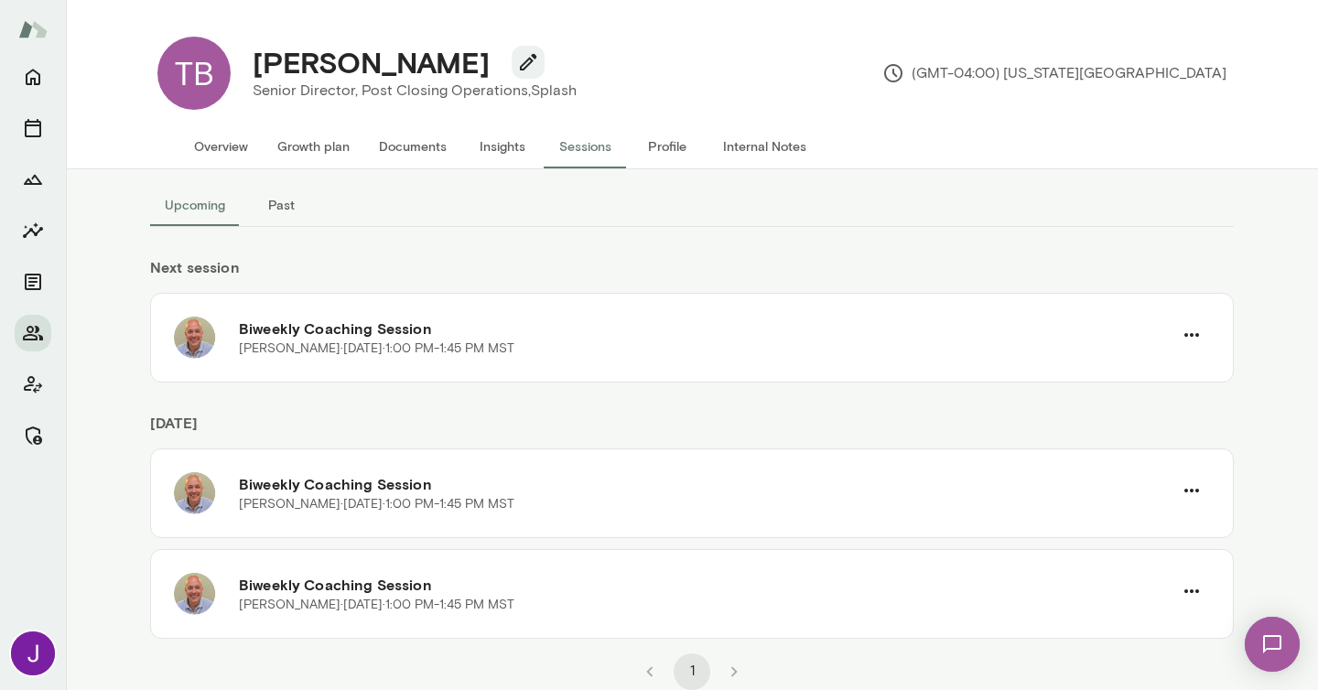
click at [295, 70] on h4 "Tim Beres" at bounding box center [371, 62] width 237 height 35
copy div "Tim Beres"
click at [285, 207] on button "Past" at bounding box center [281, 205] width 82 height 44
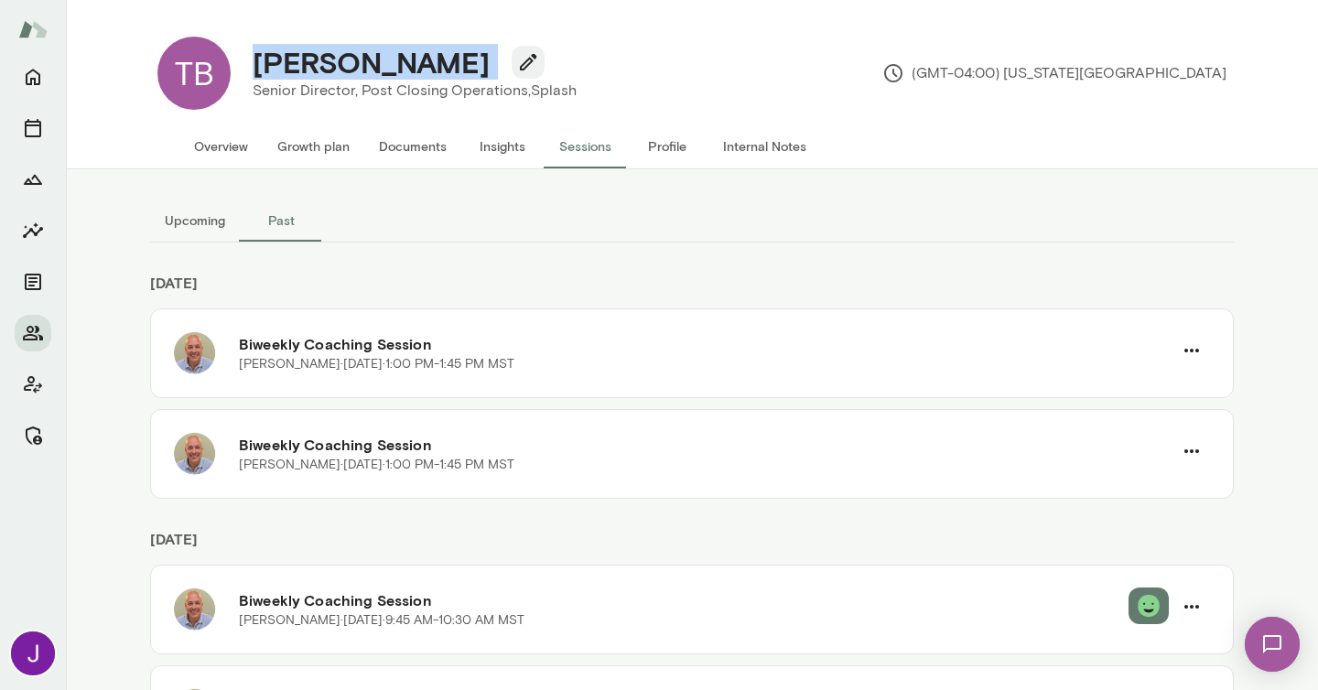
click at [220, 219] on button "Upcoming" at bounding box center [195, 221] width 90 height 44
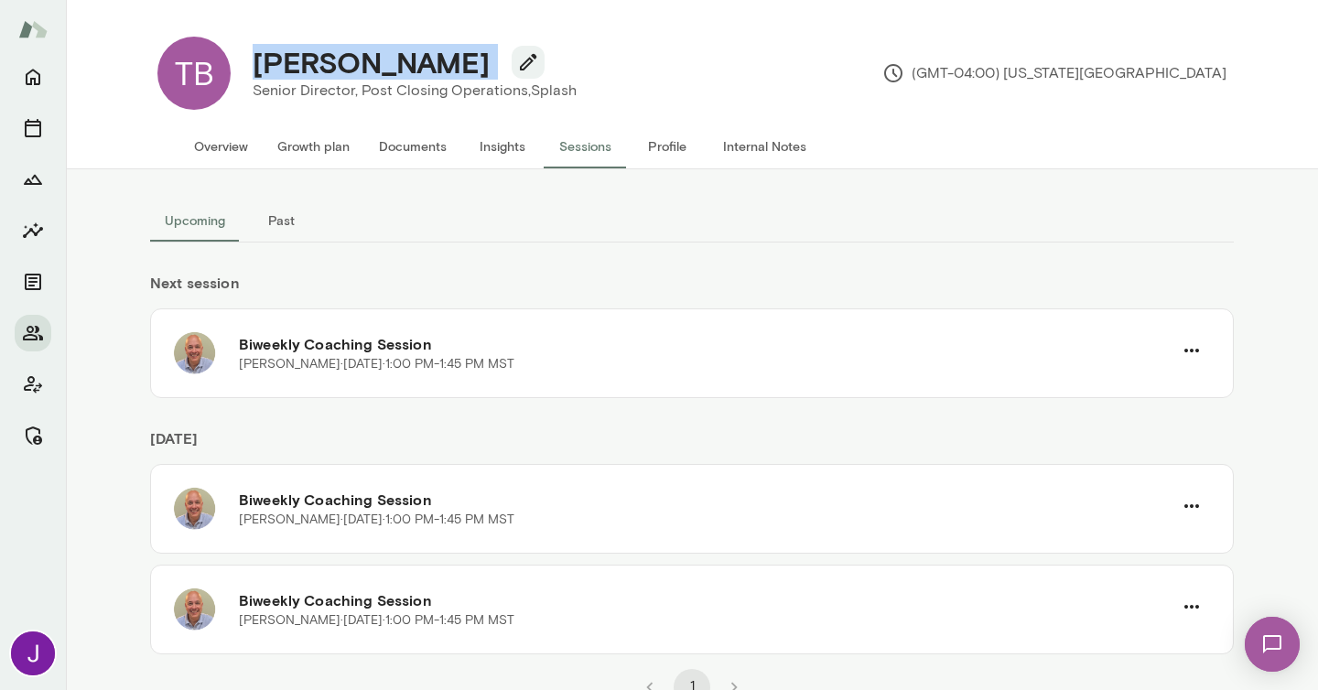
scroll to position [16, 0]
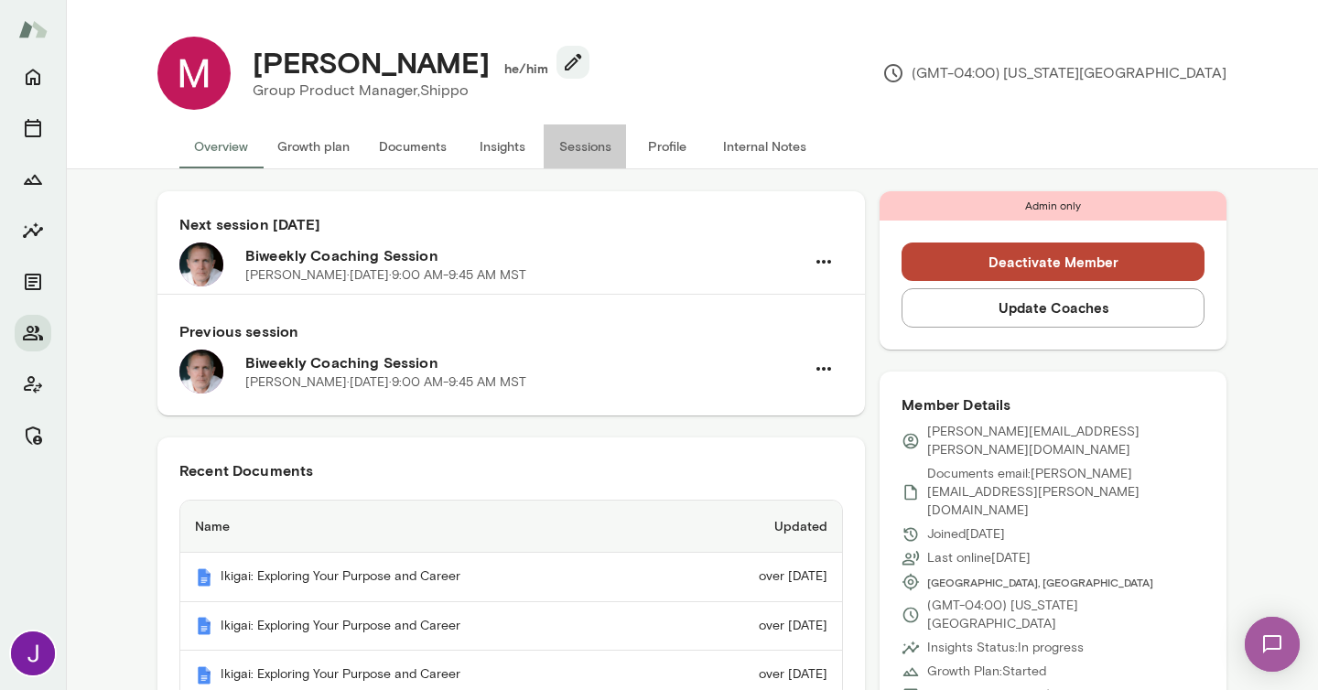
click at [596, 140] on button "Sessions" at bounding box center [585, 146] width 82 height 44
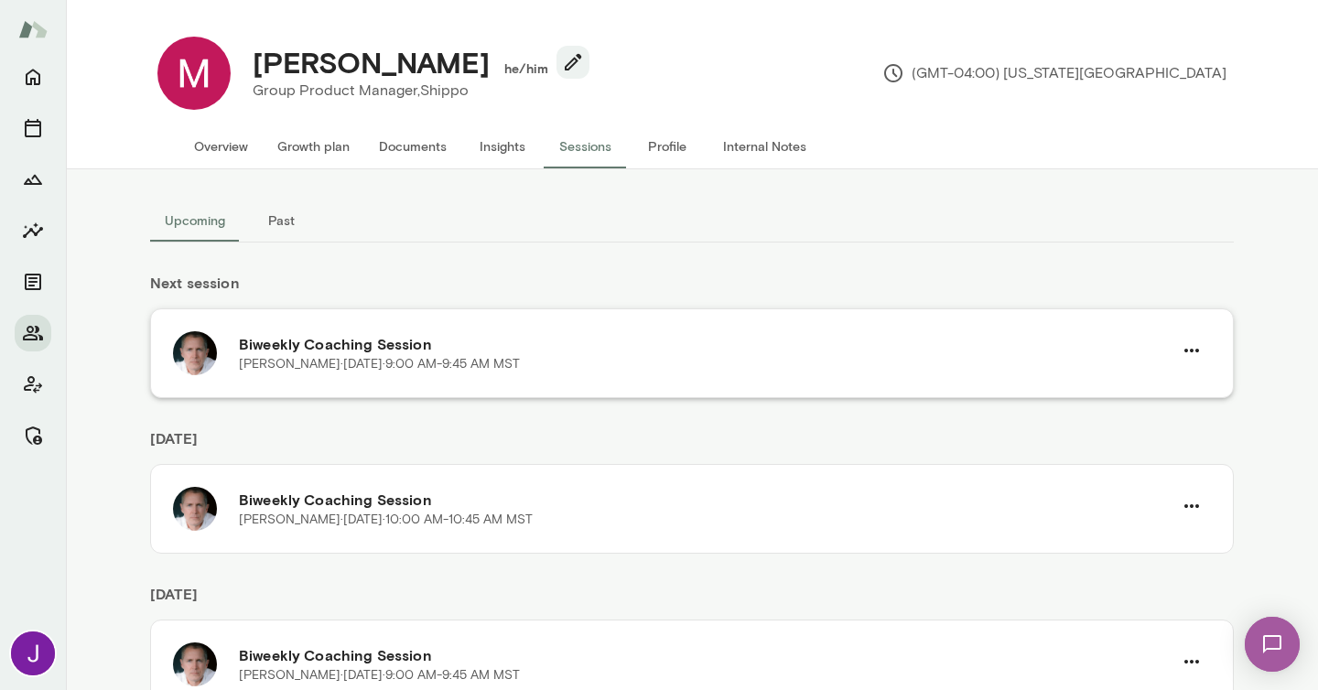
scroll to position [70, 0]
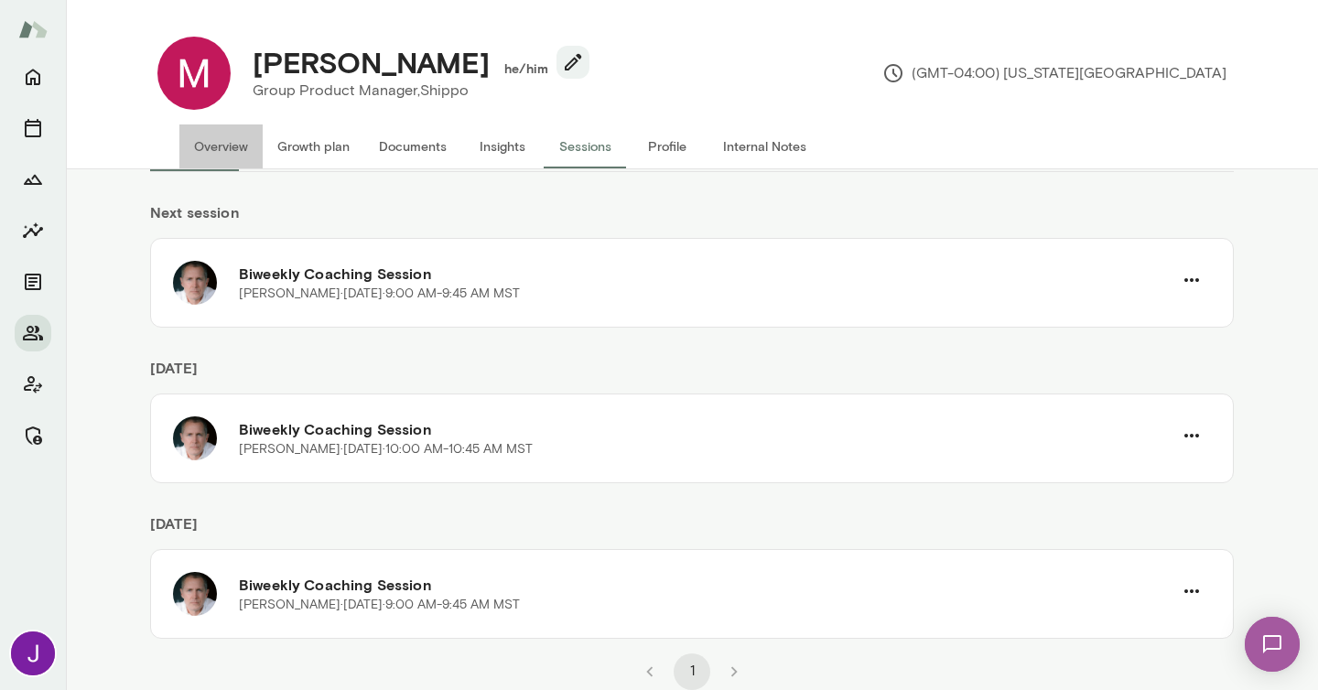
click at [229, 139] on button "Overview" at bounding box center [220, 146] width 83 height 44
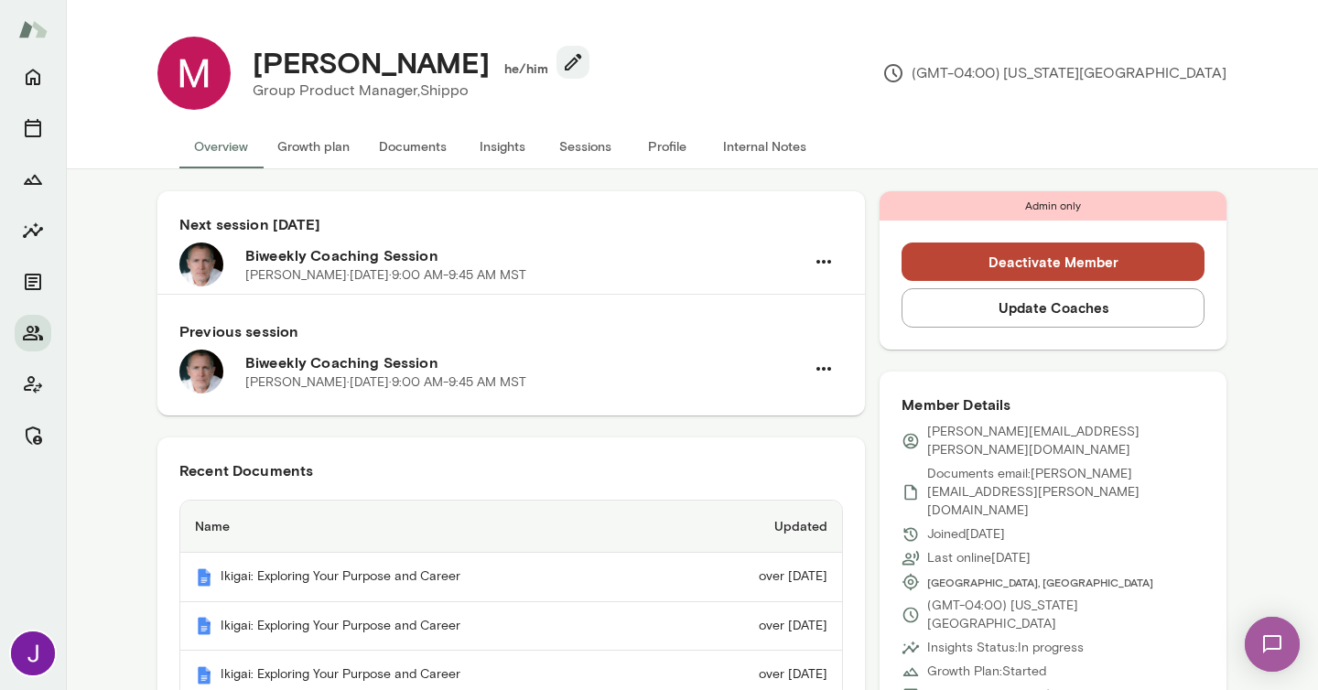
click at [597, 151] on button "Sessions" at bounding box center [585, 146] width 82 height 44
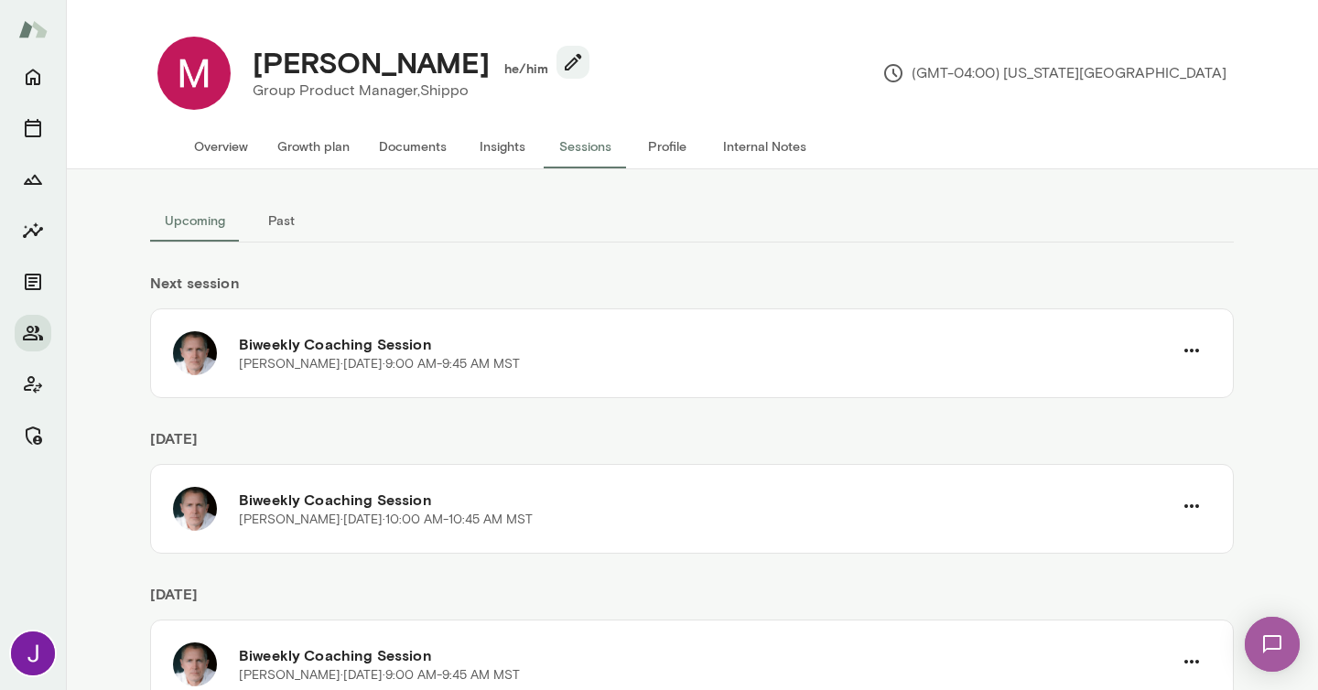
scroll to position [70, 0]
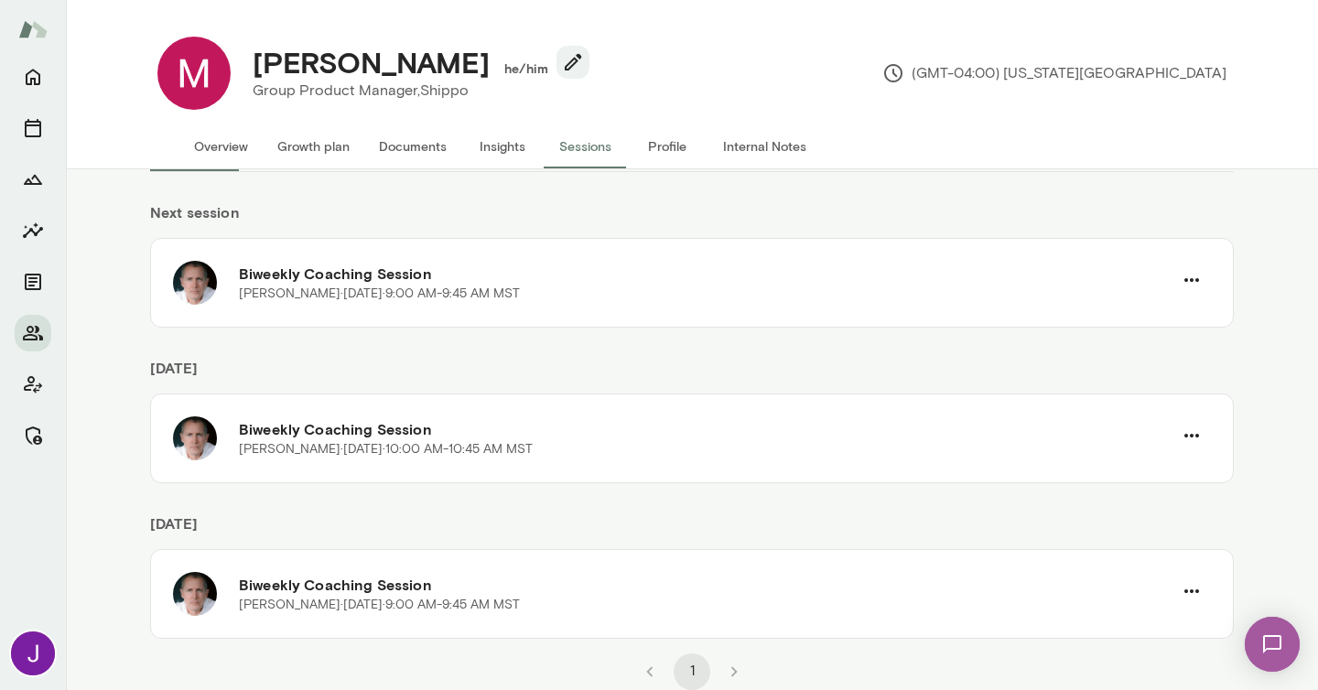
click at [342, 62] on h4 "Mike Fonseca" at bounding box center [371, 62] width 237 height 35
copy h4 "Mike Fonseca"
click at [225, 149] on button "Overview" at bounding box center [220, 146] width 83 height 44
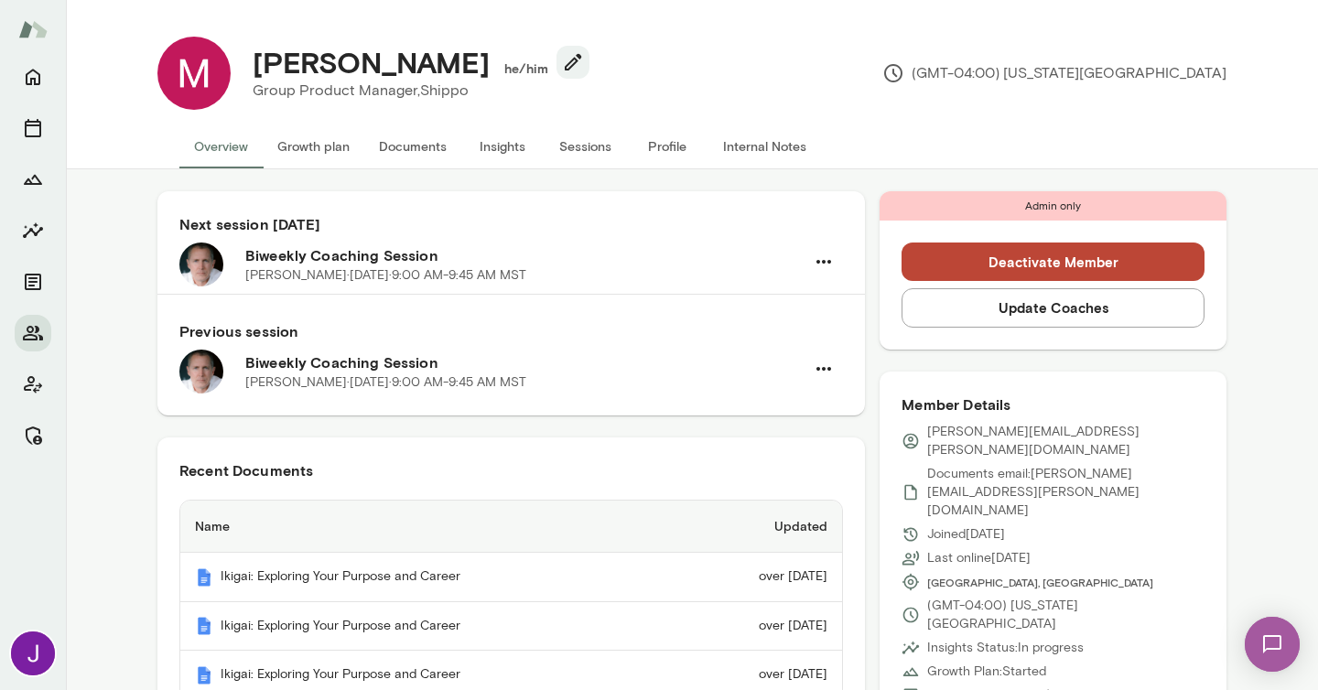
click at [938, 438] on p "michael.fonseca@shippo.com" at bounding box center [1065, 441] width 277 height 37
copy div "michael.fonseca@shippo.com"
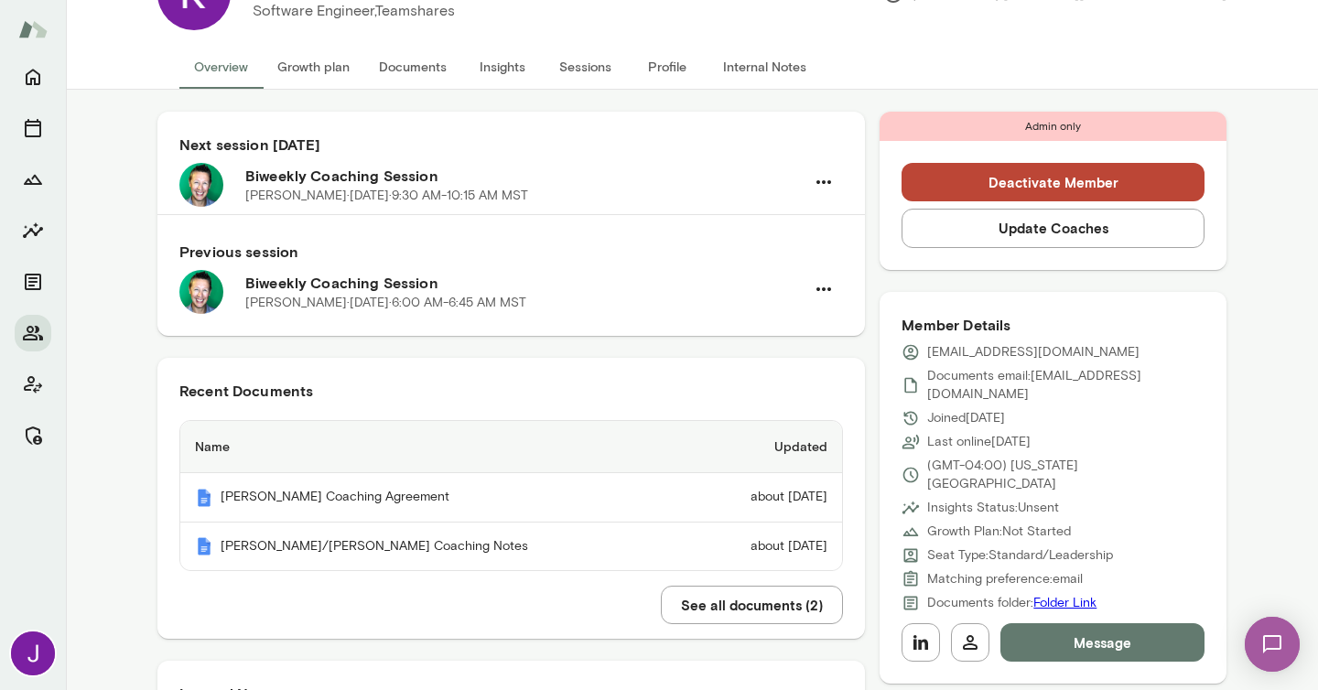
scroll to position [75, 0]
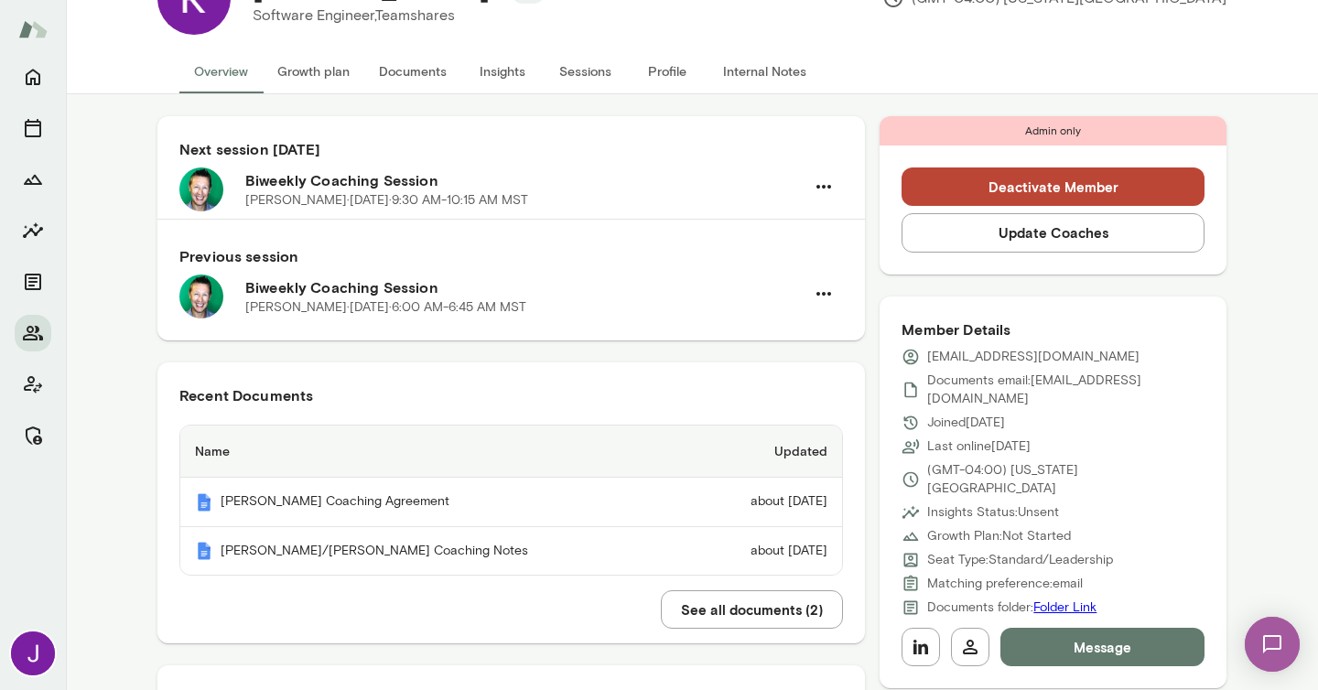
click at [578, 63] on button "Sessions" at bounding box center [585, 71] width 82 height 44
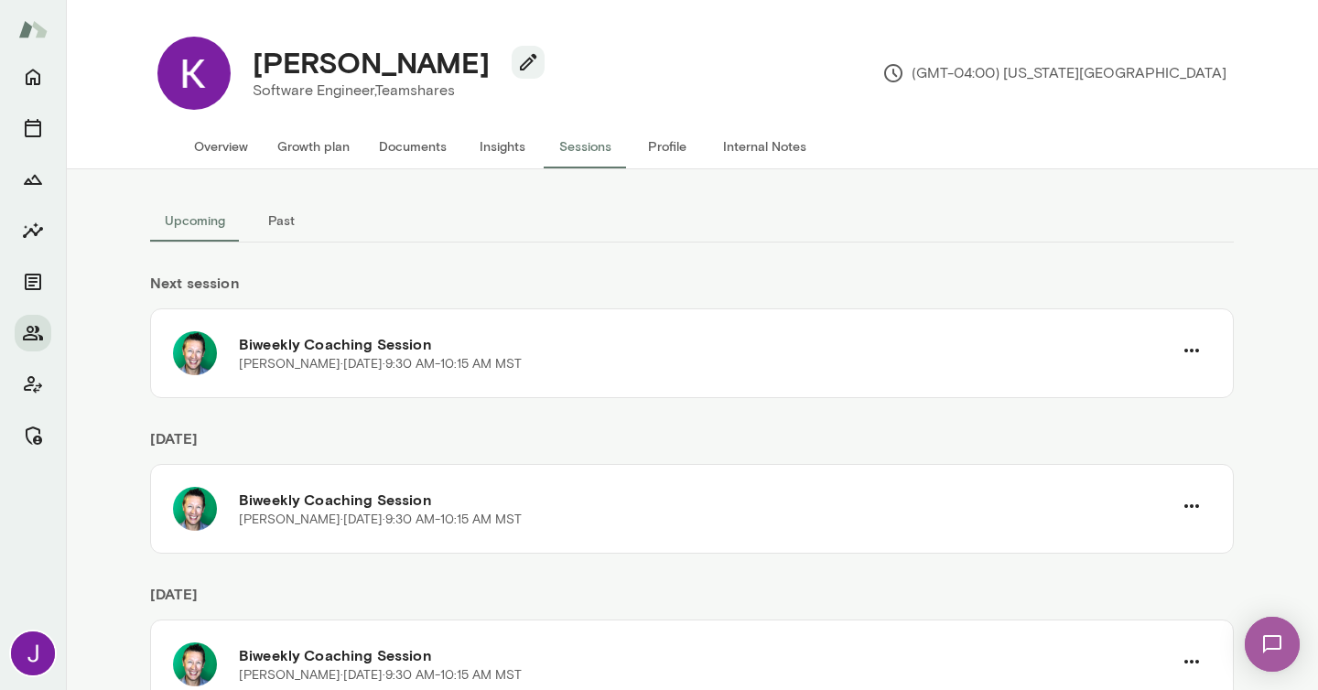
scroll to position [70, 0]
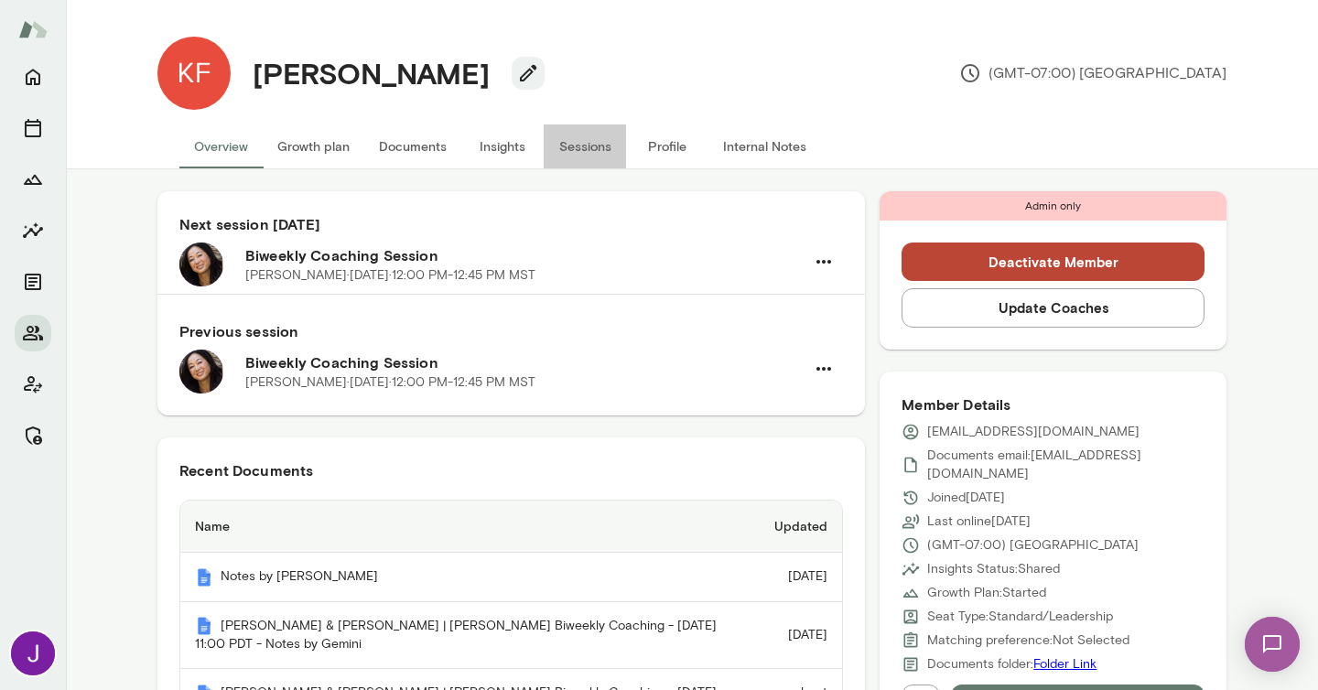
click at [552, 153] on button "Sessions" at bounding box center [585, 146] width 82 height 44
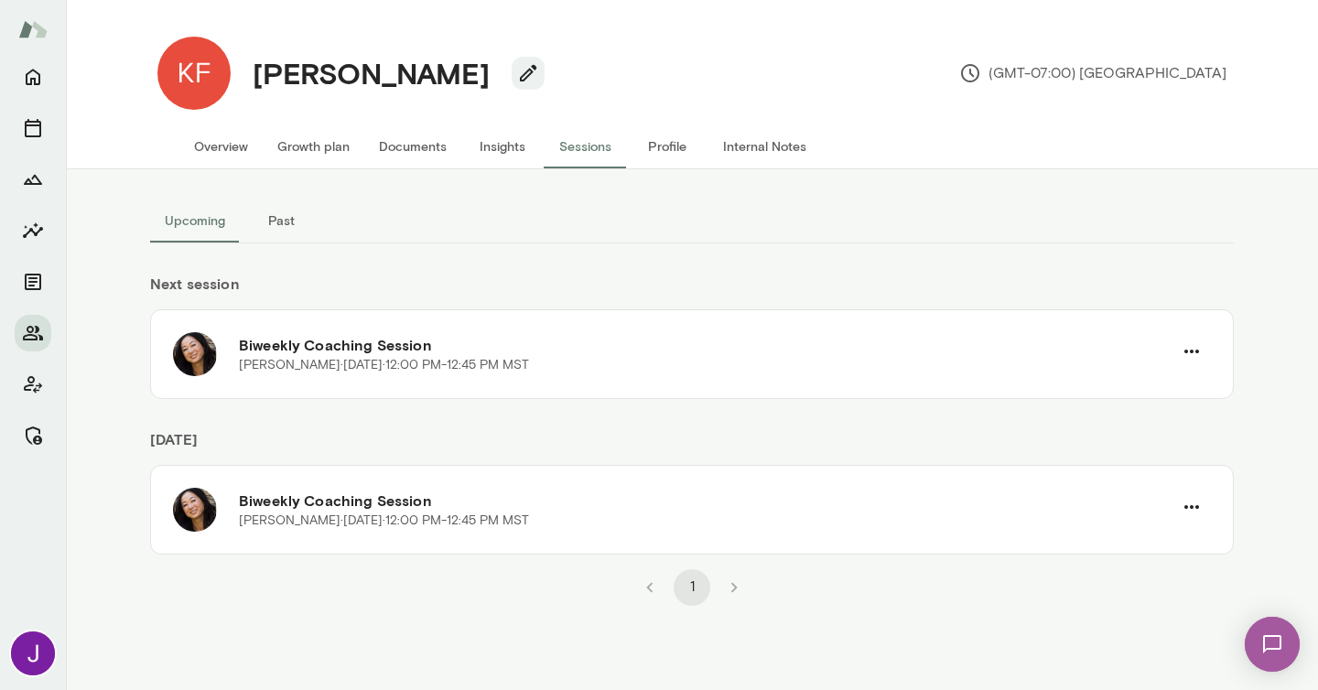
click at [213, 151] on button "Overview" at bounding box center [220, 146] width 83 height 44
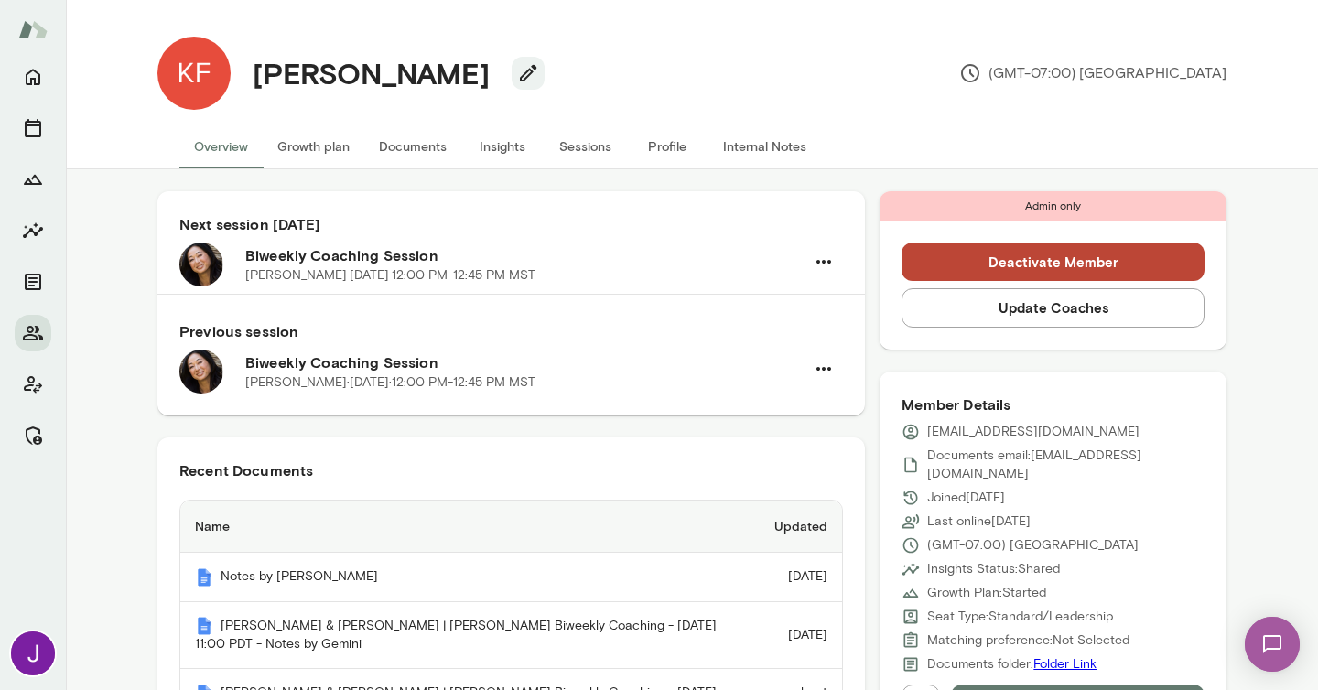
click at [993, 431] on p "[EMAIL_ADDRESS][DOMAIN_NAME]" at bounding box center [1033, 432] width 212 height 18
copy div "[EMAIL_ADDRESS][DOMAIN_NAME]"
click at [595, 150] on button "Sessions" at bounding box center [585, 146] width 82 height 44
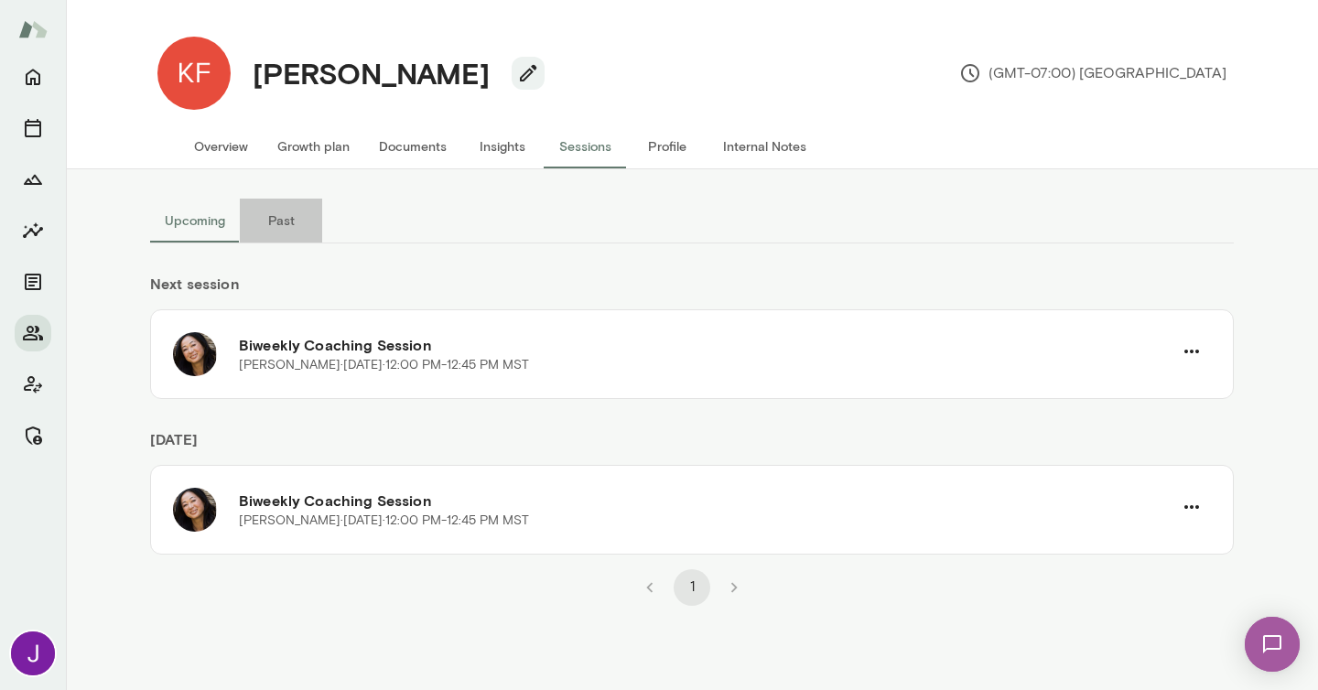
click at [285, 237] on button "Past" at bounding box center [281, 221] width 82 height 44
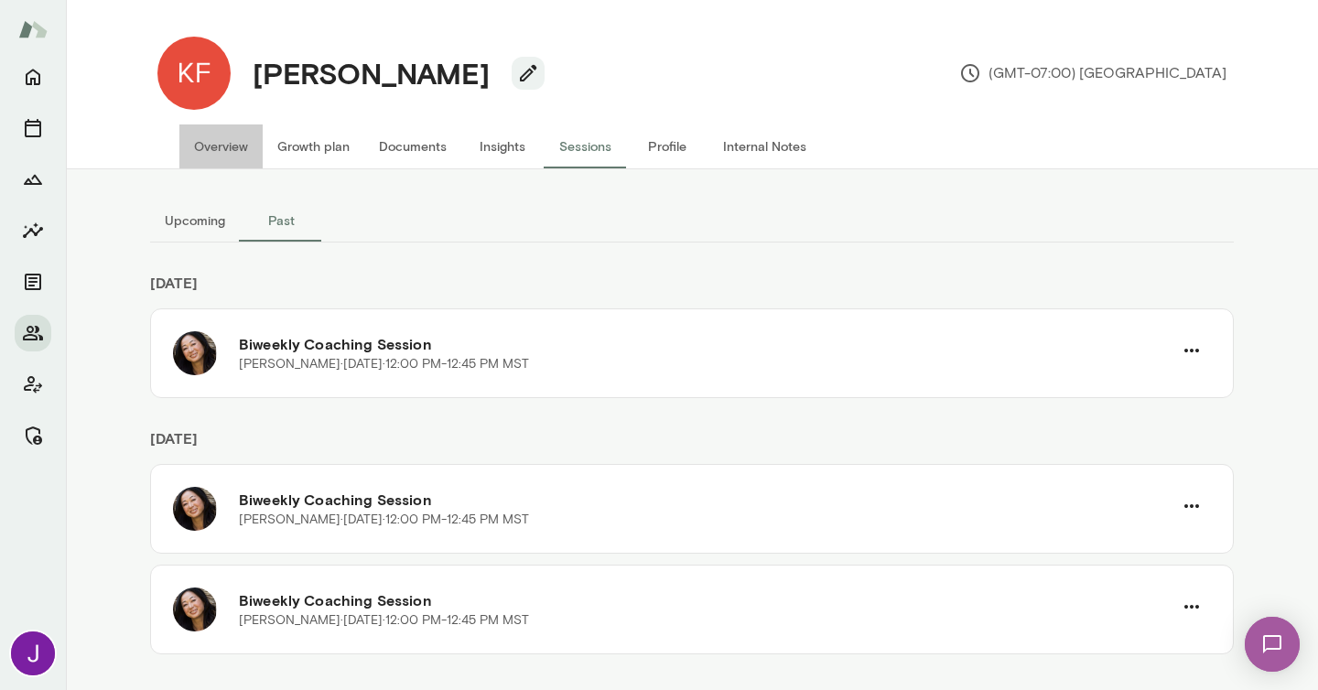
click at [219, 138] on button "Overview" at bounding box center [220, 146] width 83 height 44
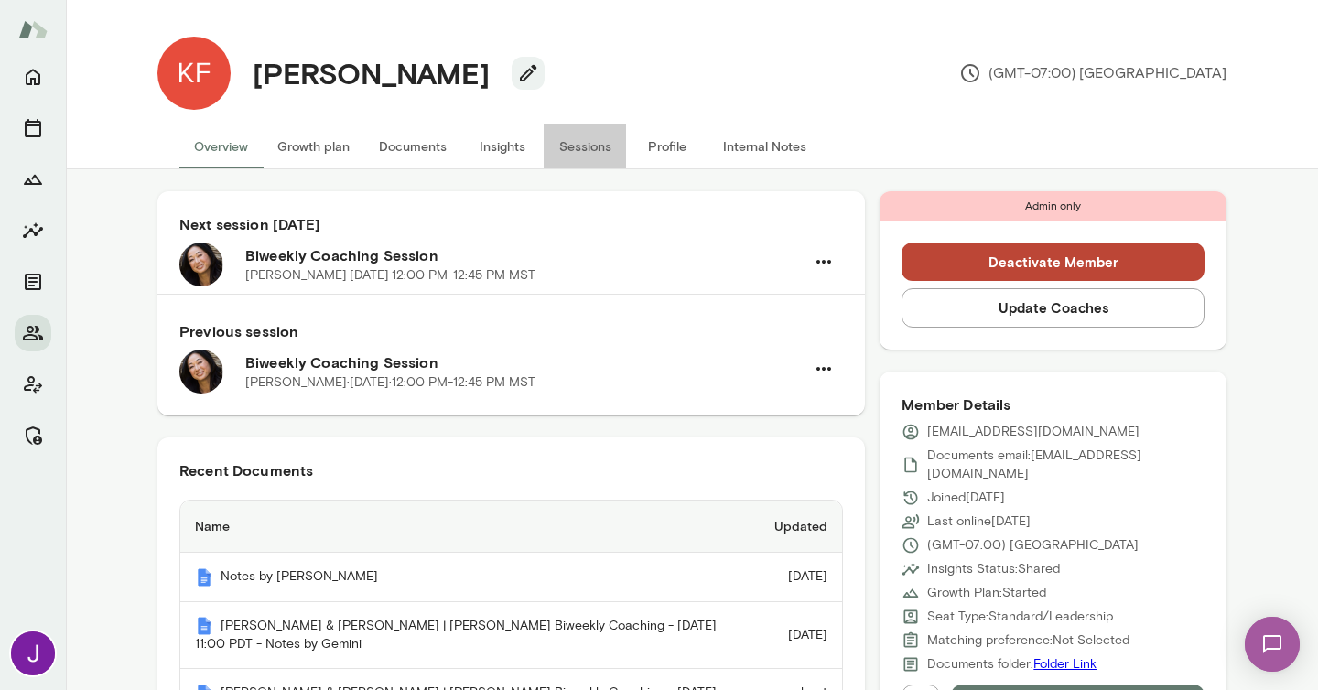
click at [594, 149] on button "Sessions" at bounding box center [585, 146] width 82 height 44
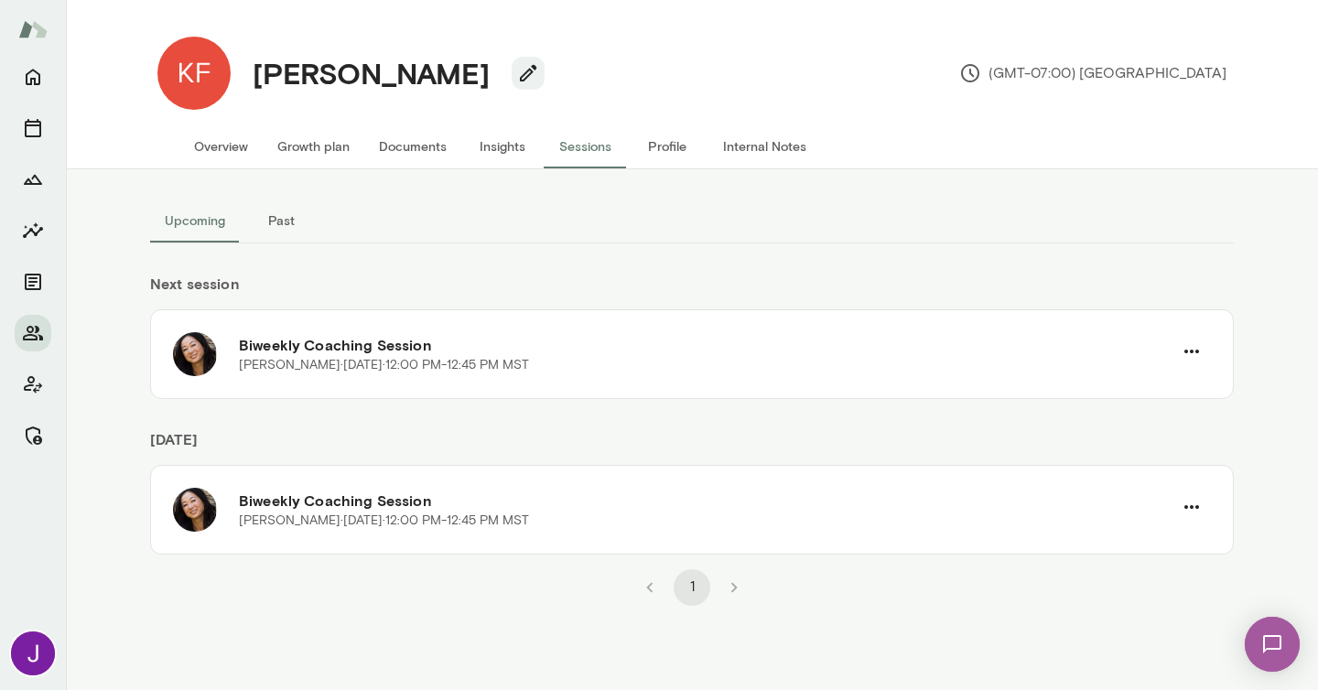
click at [281, 236] on button "Past" at bounding box center [281, 221] width 82 height 44
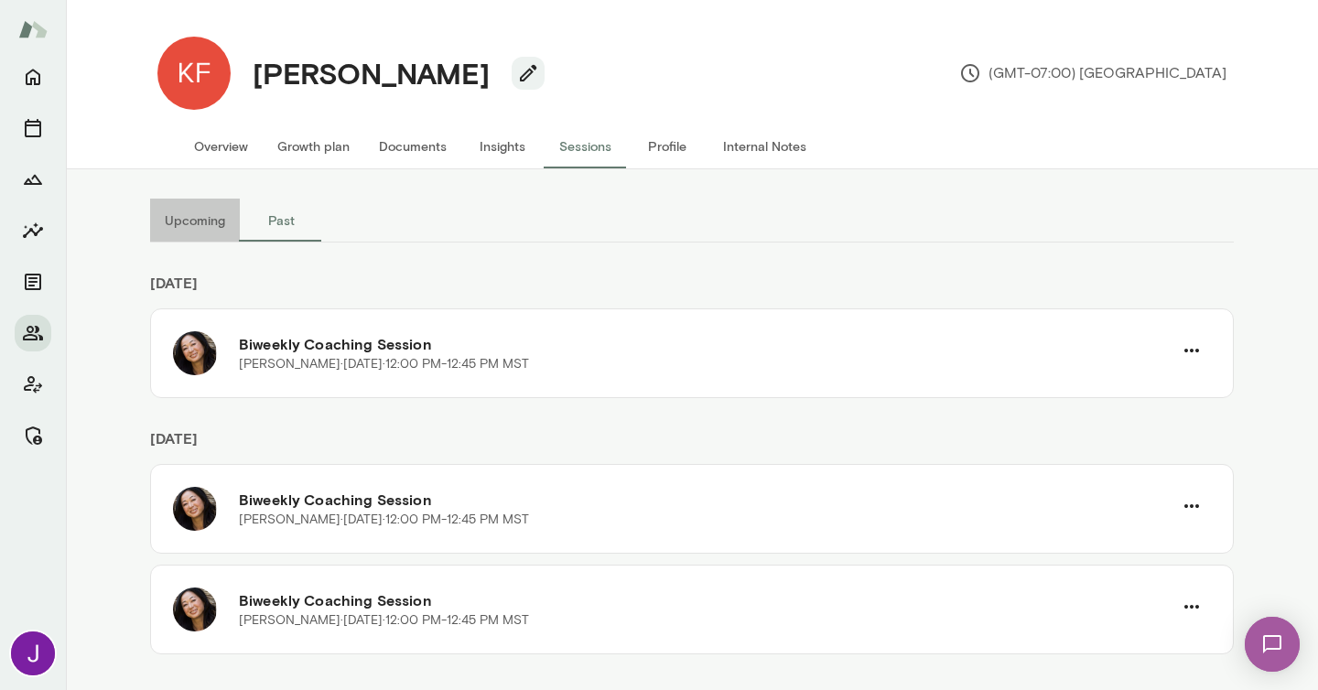
click at [224, 232] on button "Upcoming" at bounding box center [195, 221] width 90 height 44
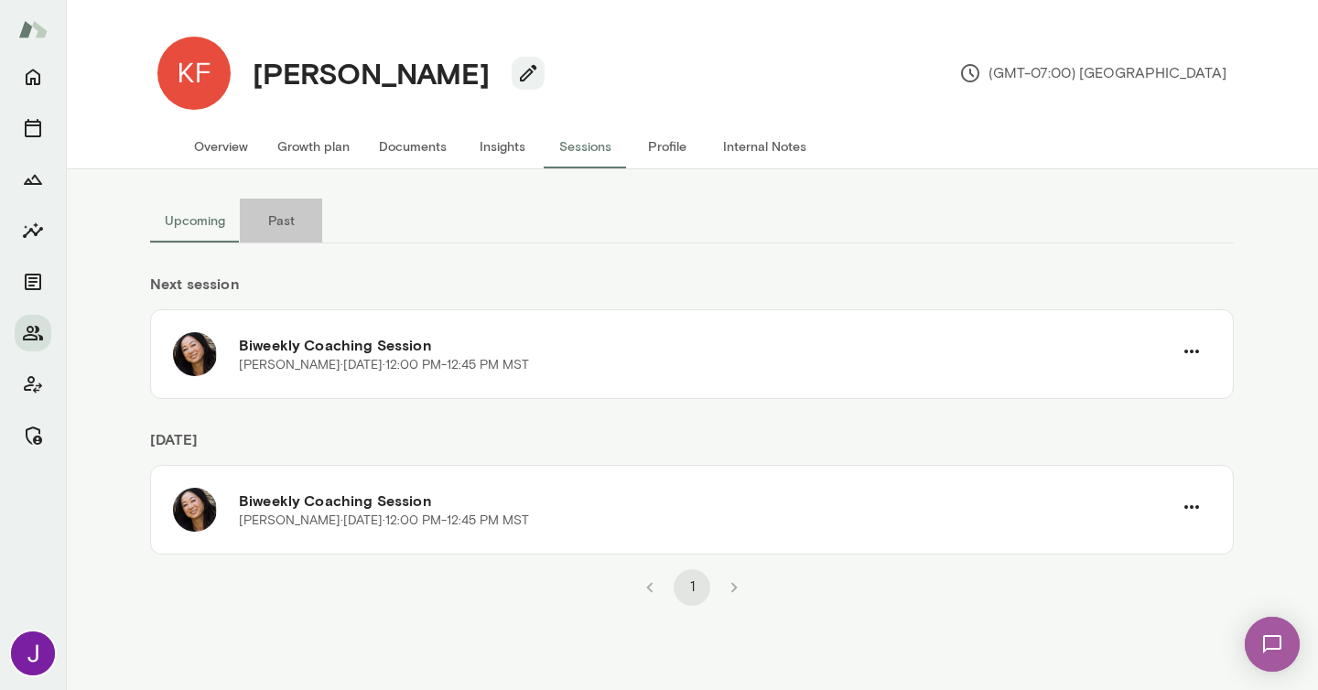
click at [284, 216] on button "Past" at bounding box center [281, 221] width 82 height 44
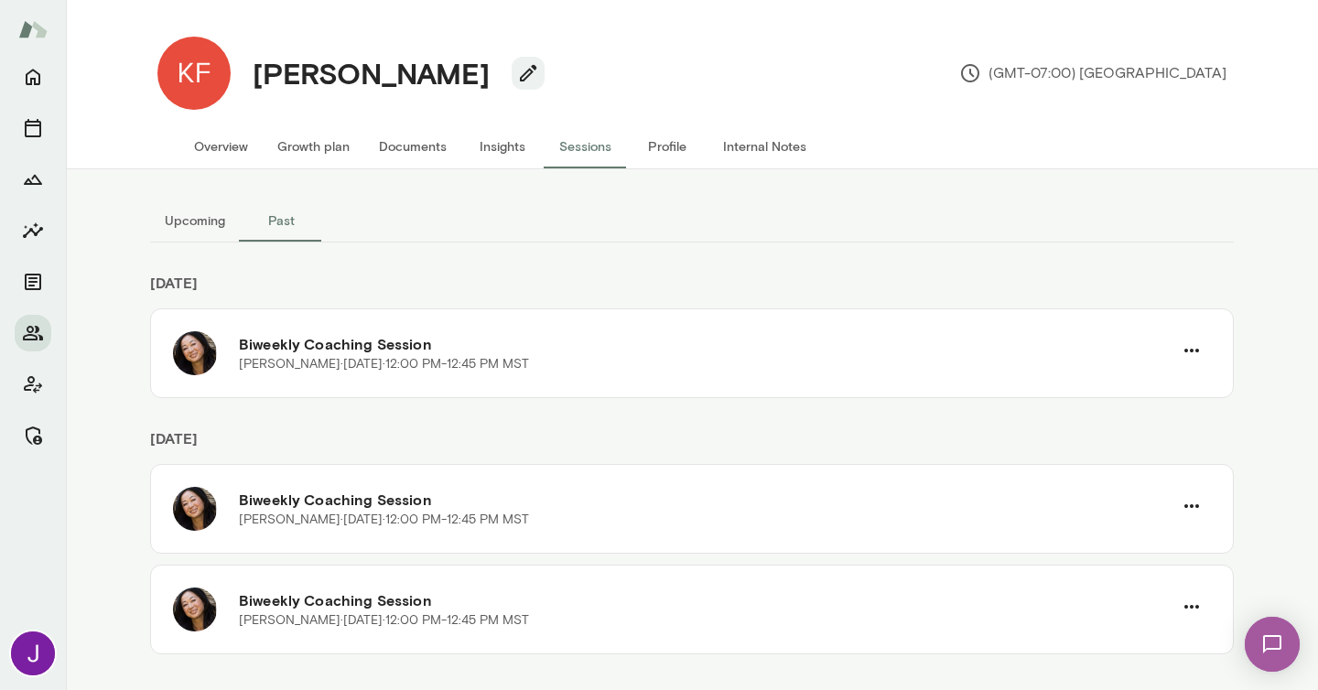
click at [207, 142] on button "Overview" at bounding box center [220, 146] width 83 height 44
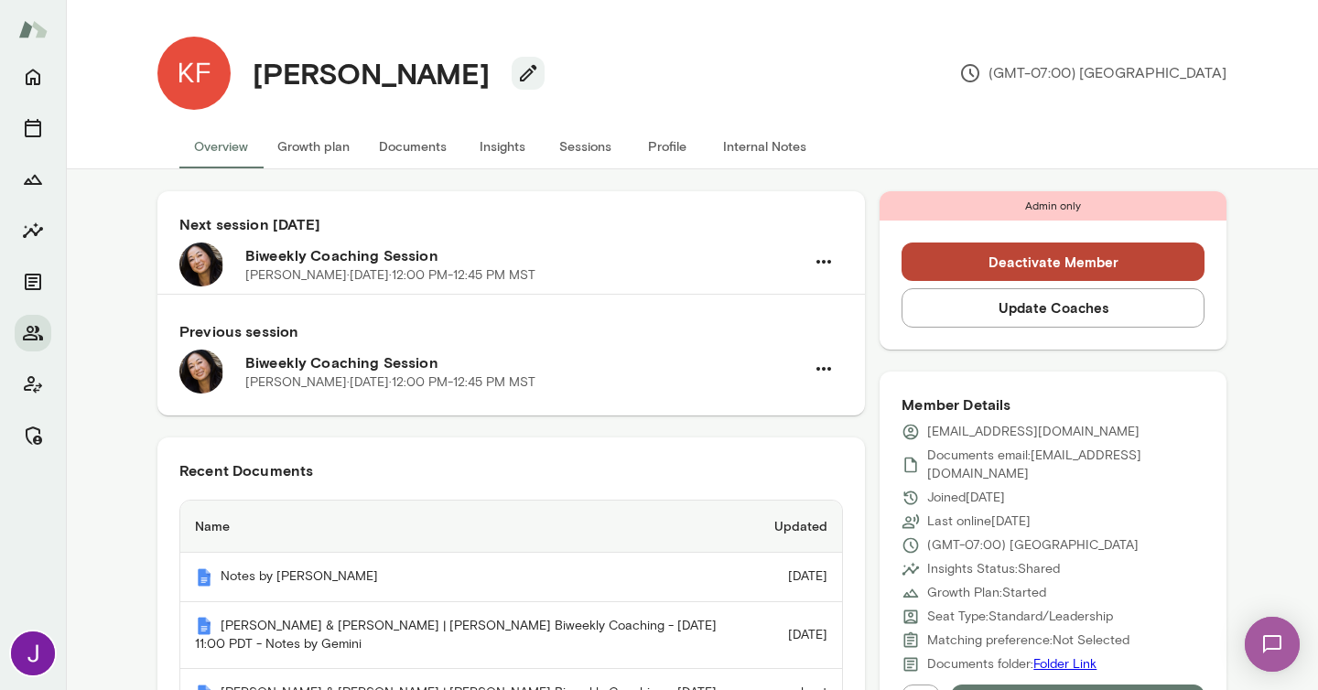
click at [989, 434] on p "[EMAIL_ADDRESS][DOMAIN_NAME]" at bounding box center [1033, 432] width 212 height 18
copy div "[EMAIL_ADDRESS][DOMAIN_NAME]"
